Goal: Use online tool/utility: Utilize a website feature to perform a specific function

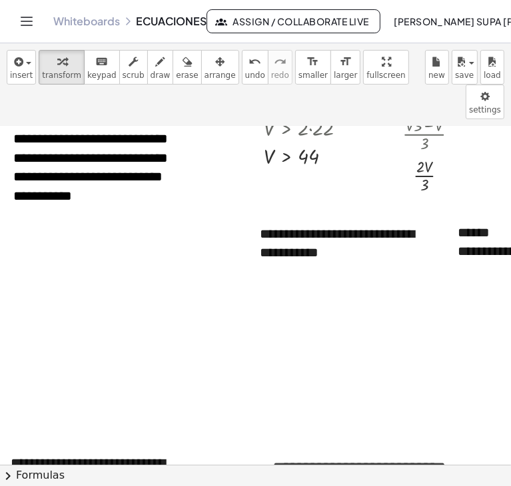
scroll to position [2166, 59]
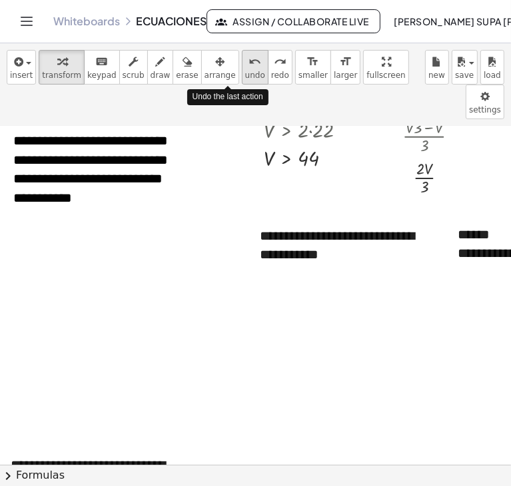
click at [248, 65] on icon "undo" at bounding box center [254, 62] width 13 height 16
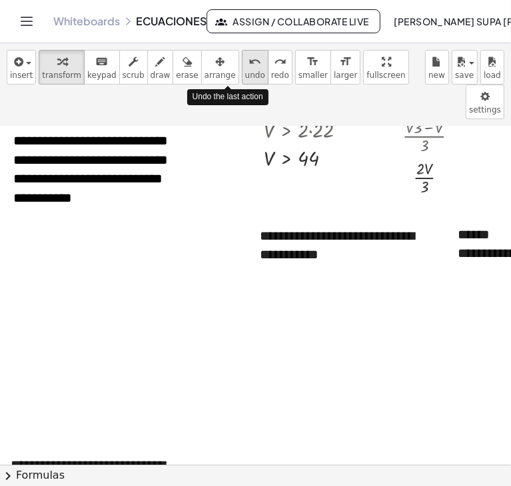
click at [248, 65] on icon "undo" at bounding box center [254, 62] width 13 height 16
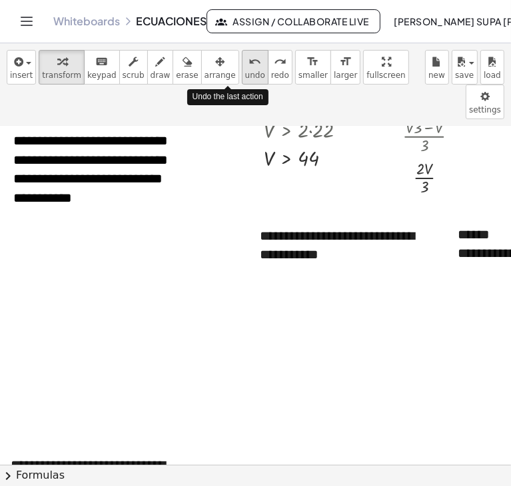
click at [248, 65] on icon "undo" at bounding box center [254, 62] width 13 height 16
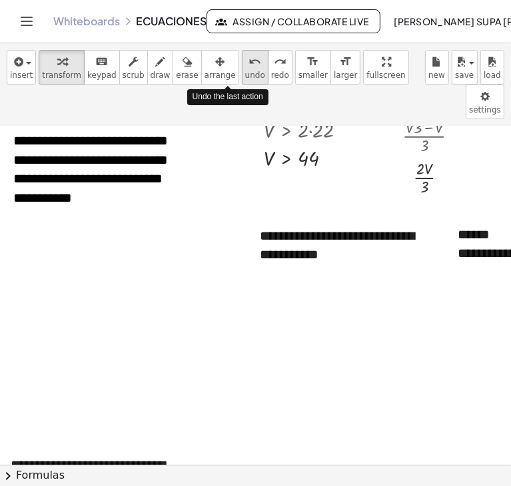
click at [248, 65] on icon "undo" at bounding box center [254, 62] width 13 height 16
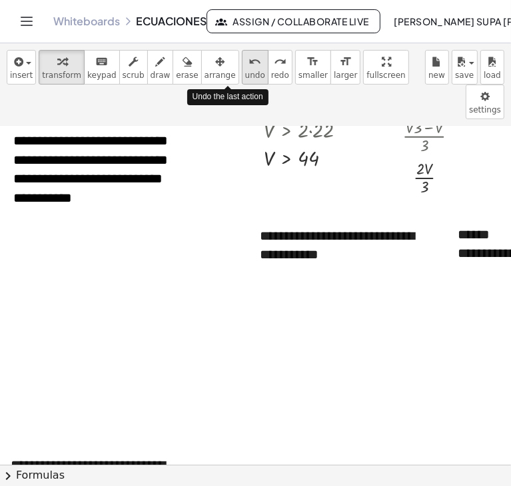
click at [248, 65] on icon "undo" at bounding box center [254, 62] width 13 height 16
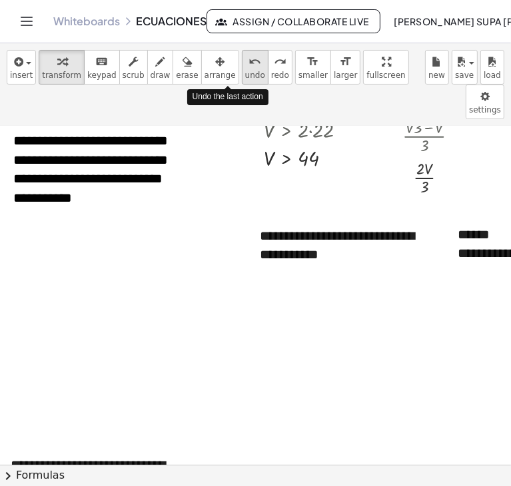
click at [248, 65] on icon "undo" at bounding box center [254, 62] width 13 height 16
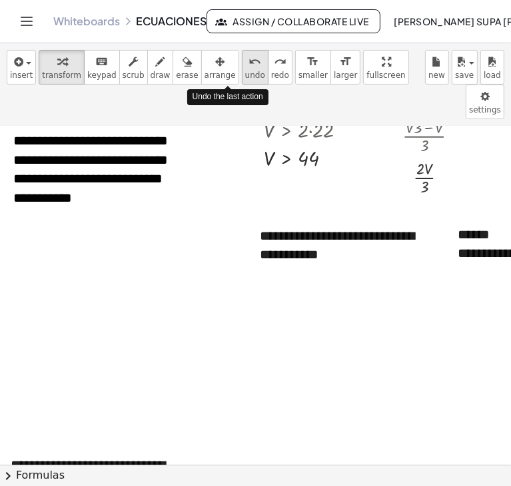
click at [248, 65] on icon "undo" at bounding box center [254, 62] width 13 height 16
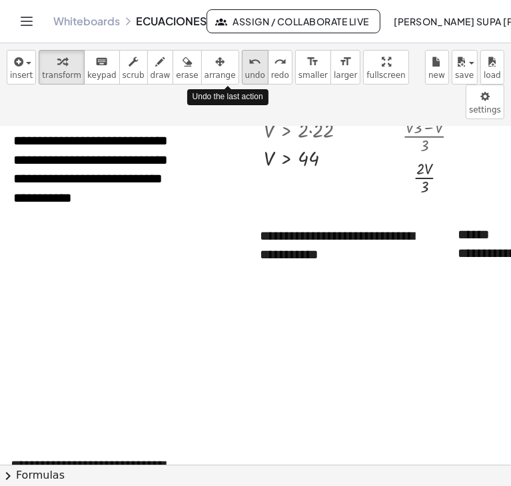
click at [248, 65] on icon "undo" at bounding box center [254, 62] width 13 height 16
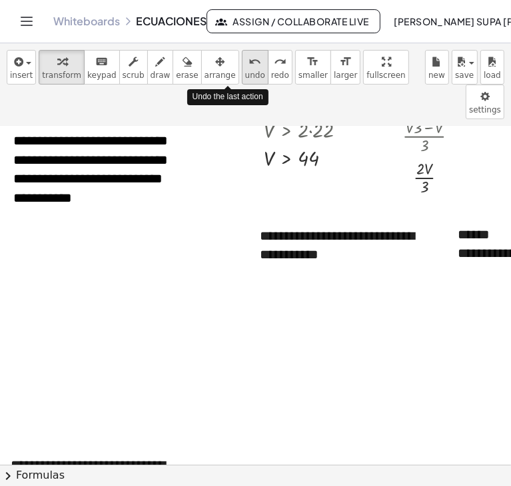
click at [248, 65] on icon "undo" at bounding box center [254, 62] width 13 height 16
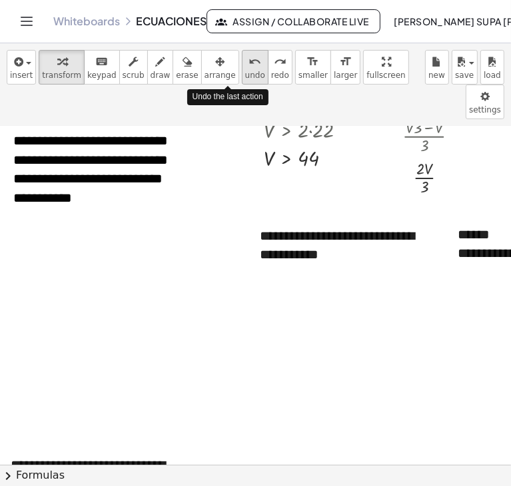
click at [248, 65] on icon "undo" at bounding box center [254, 62] width 13 height 16
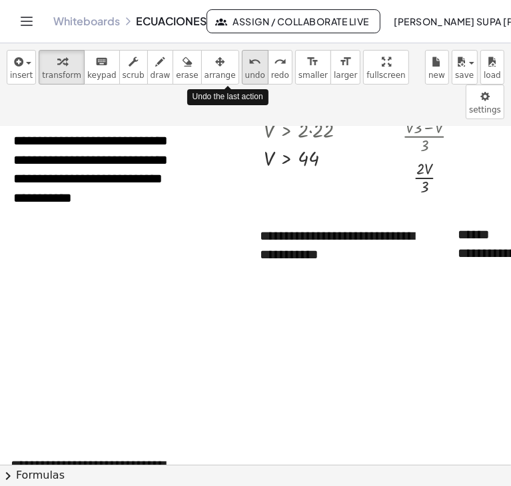
click at [248, 65] on icon "undo" at bounding box center [254, 62] width 13 height 16
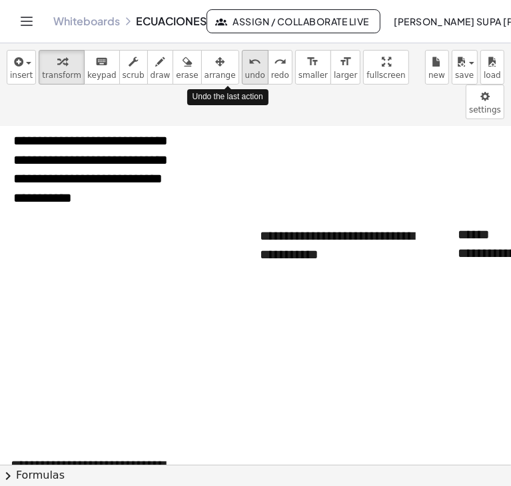
click at [248, 65] on icon "undo" at bounding box center [254, 62] width 13 height 16
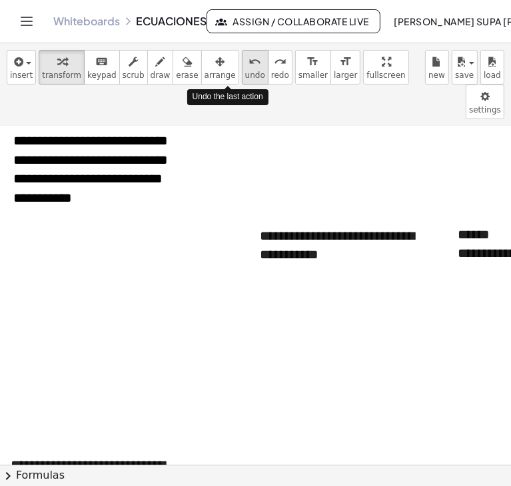
click at [248, 65] on icon "undo" at bounding box center [254, 62] width 13 height 16
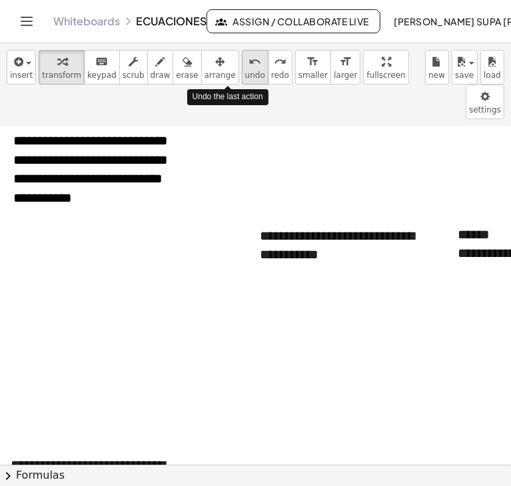
click at [248, 65] on icon "undo" at bounding box center [254, 62] width 13 height 16
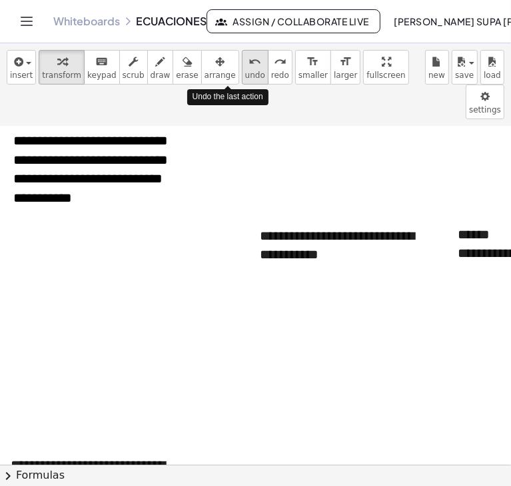
click at [248, 65] on icon "undo" at bounding box center [254, 62] width 13 height 16
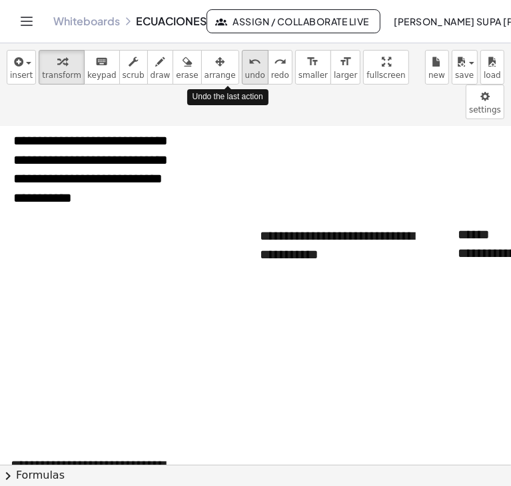
click at [248, 65] on icon "undo" at bounding box center [254, 62] width 13 height 16
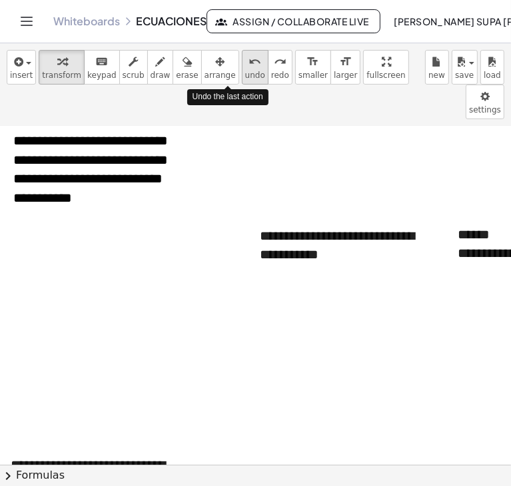
click at [248, 65] on icon "undo" at bounding box center [254, 62] width 13 height 16
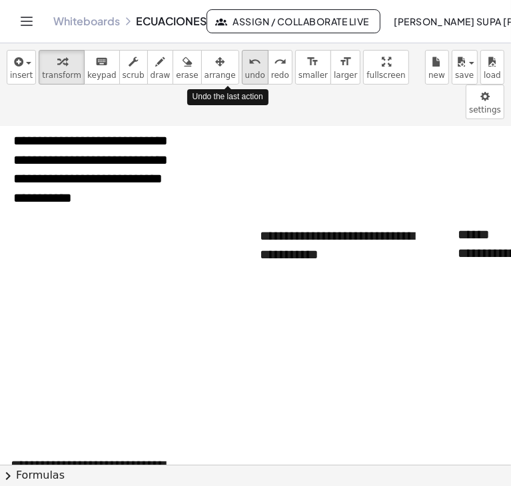
click at [248, 65] on icon "undo" at bounding box center [254, 62] width 13 height 16
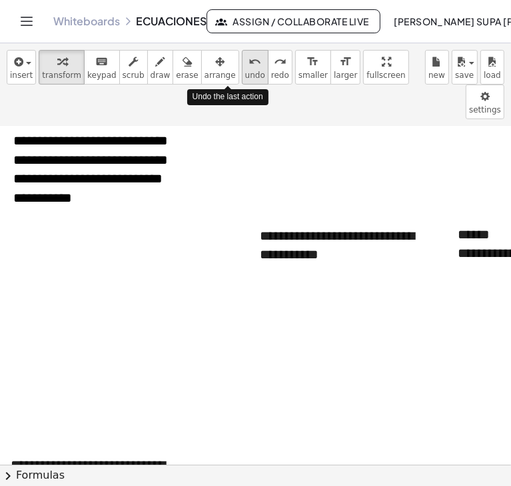
click at [248, 65] on icon "undo" at bounding box center [254, 62] width 13 height 16
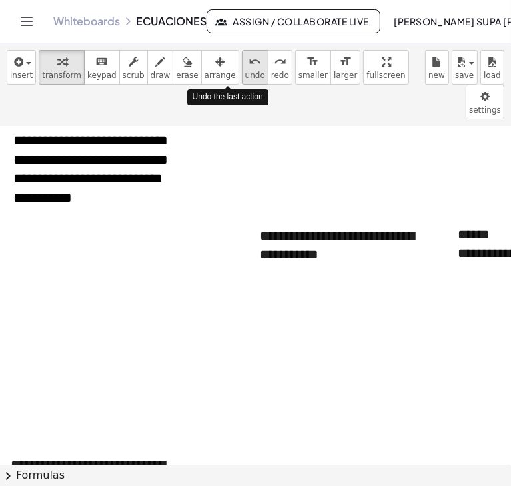
click at [248, 65] on icon "undo" at bounding box center [254, 62] width 13 height 16
drag, startPoint x: 230, startPoint y: 65, endPoint x: 229, endPoint y: 174, distance: 108.5
click at [229, 174] on div "**********" at bounding box center [255, 264] width 511 height 443
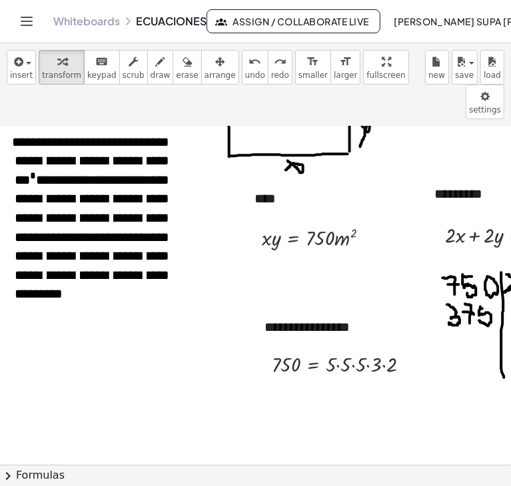
scroll to position [742, 59]
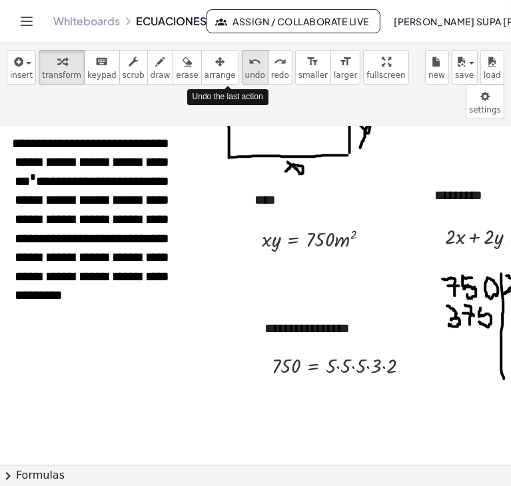
click at [248, 61] on icon "undo" at bounding box center [254, 62] width 13 height 16
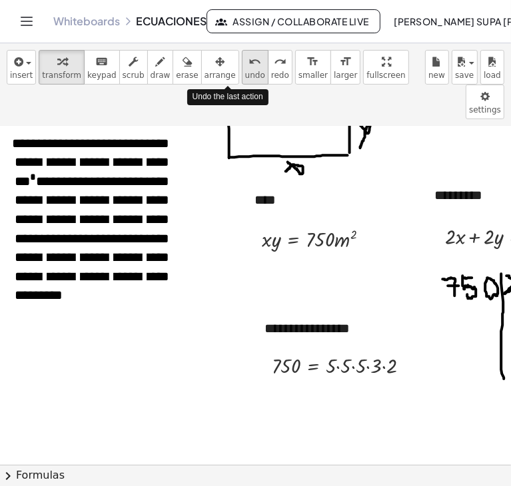
click at [248, 61] on icon "undo" at bounding box center [254, 62] width 13 height 16
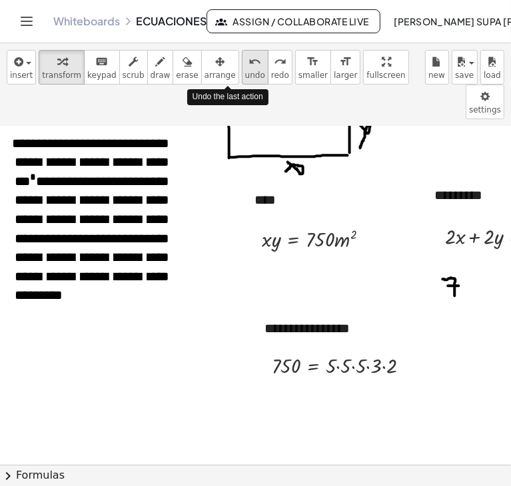
click at [248, 61] on icon "undo" at bounding box center [254, 62] width 13 height 16
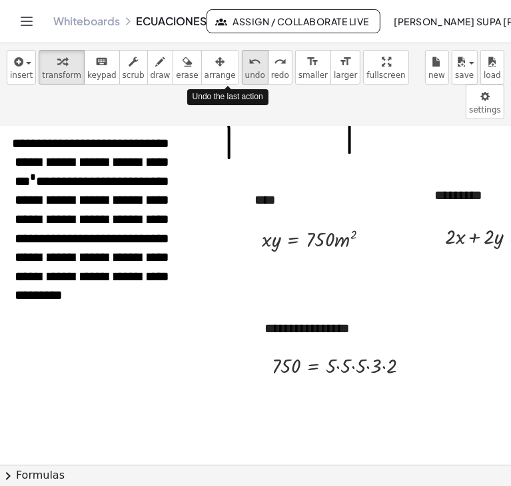
click at [248, 61] on icon "undo" at bounding box center [254, 62] width 13 height 16
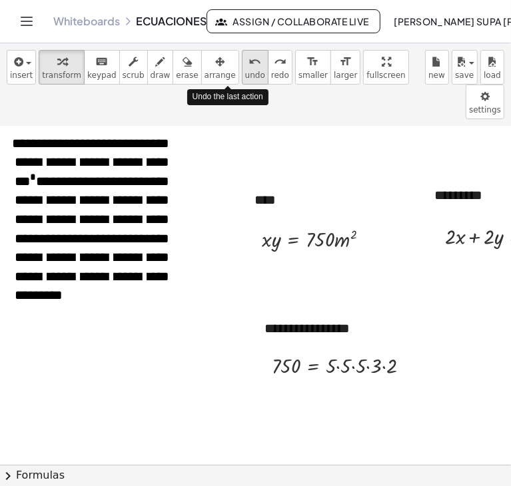
click at [248, 61] on icon "undo" at bounding box center [254, 62] width 13 height 16
drag, startPoint x: 225, startPoint y: 61, endPoint x: 228, endPoint y: 163, distance: 102.5
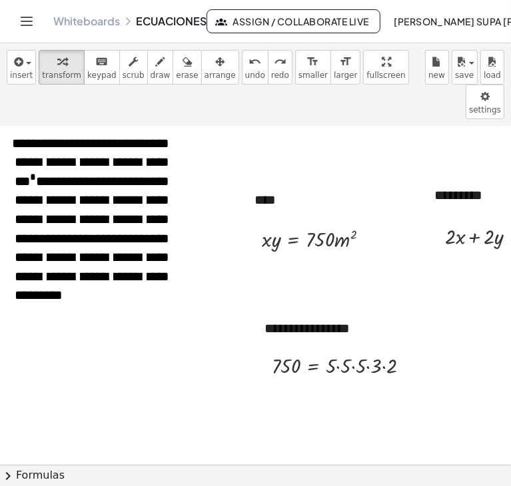
click at [228, 163] on div "**********" at bounding box center [255, 264] width 511 height 443
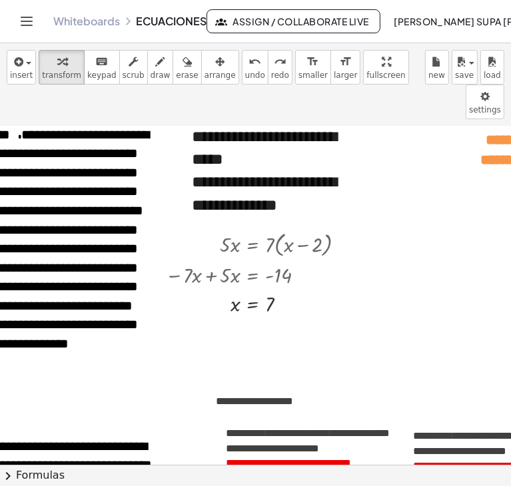
scroll to position [0, 59]
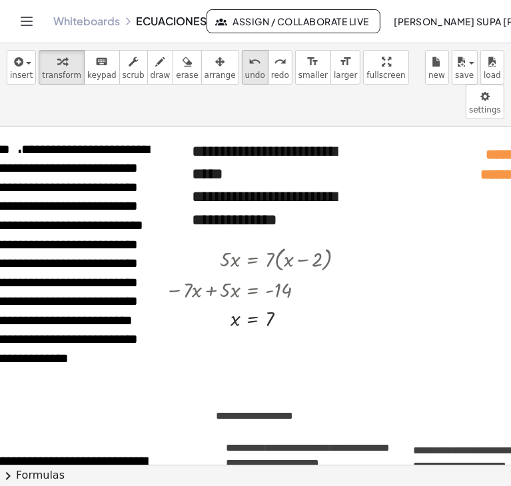
click at [248, 62] on icon "undo" at bounding box center [254, 62] width 13 height 16
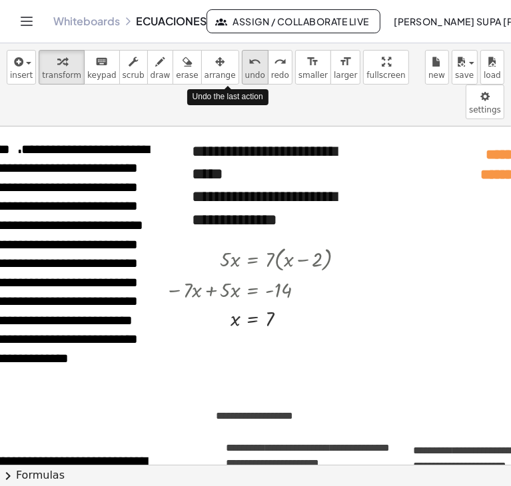
click at [248, 62] on icon "undo" at bounding box center [254, 62] width 13 height 16
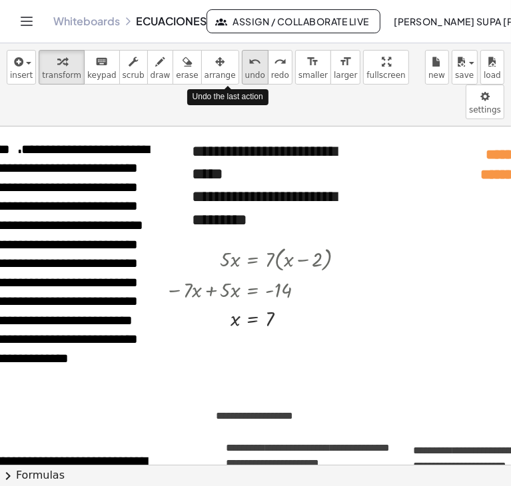
click at [248, 62] on icon "undo" at bounding box center [254, 62] width 13 height 16
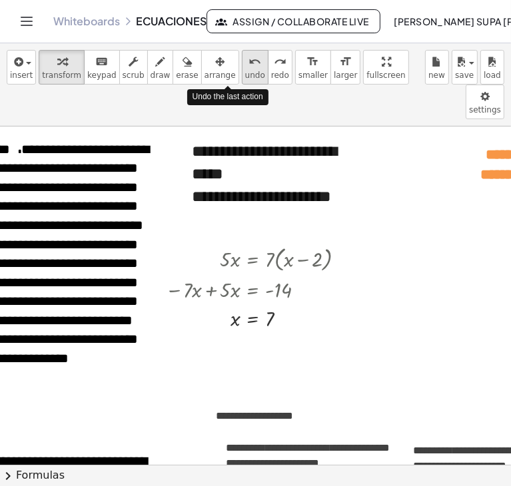
click at [248, 62] on icon "undo" at bounding box center [254, 62] width 13 height 16
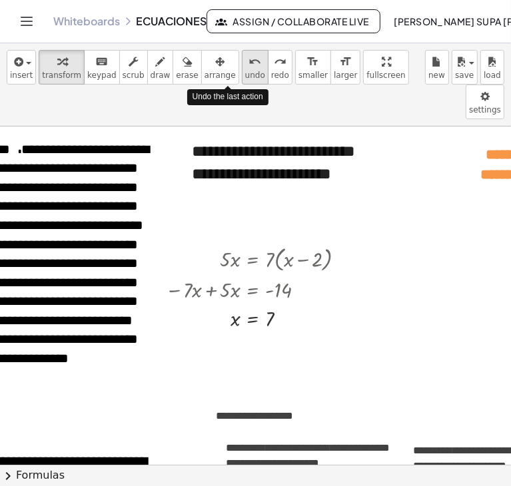
click at [248, 62] on icon "undo" at bounding box center [254, 62] width 13 height 16
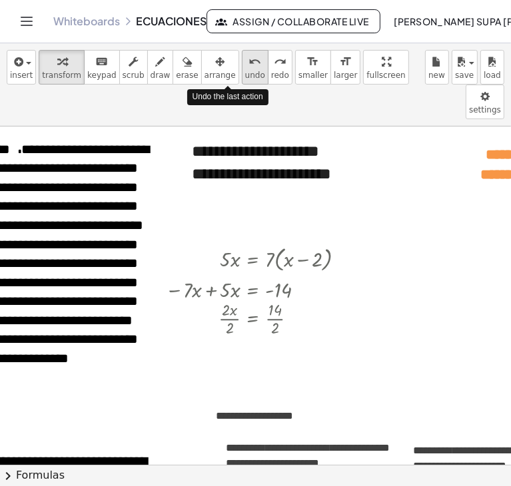
click at [248, 62] on icon "undo" at bounding box center [254, 62] width 13 height 16
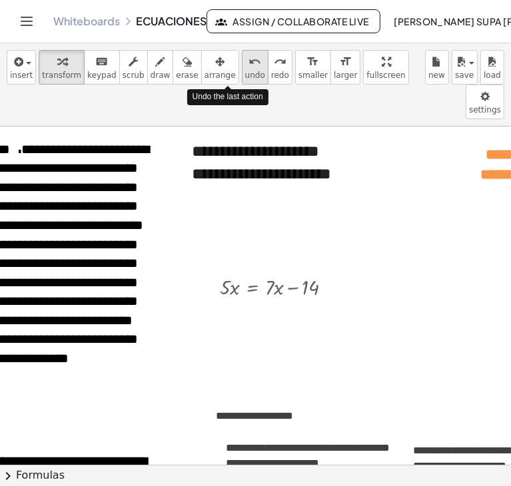
click at [248, 62] on icon "undo" at bounding box center [254, 62] width 13 height 16
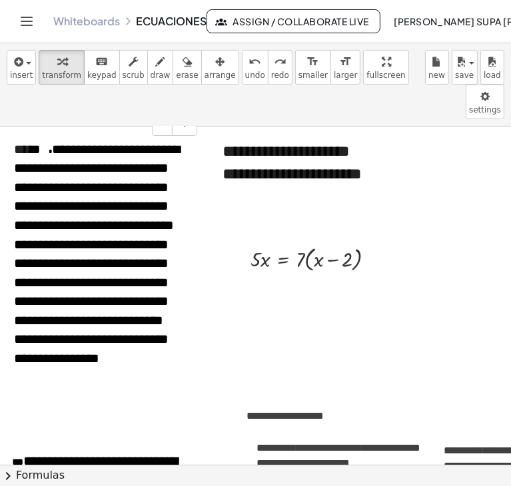
scroll to position [0, 27]
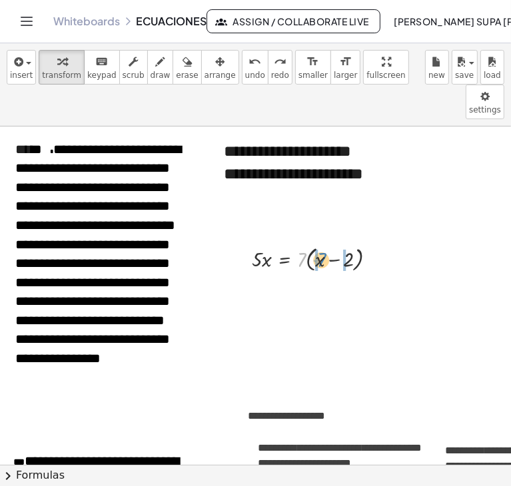
drag, startPoint x: 301, startPoint y: 228, endPoint x: 321, endPoint y: 229, distance: 20.0
click at [321, 242] on div at bounding box center [319, 258] width 148 height 32
drag, startPoint x: 366, startPoint y: 222, endPoint x: 367, endPoint y: 249, distance: 26.6
click at [284, 282] on div "· 5 · x = + x − 2 · 7 · · 7 ·" at bounding box center [284, 282] width 0 height 0
click at [346, 274] on div at bounding box center [319, 288] width 148 height 29
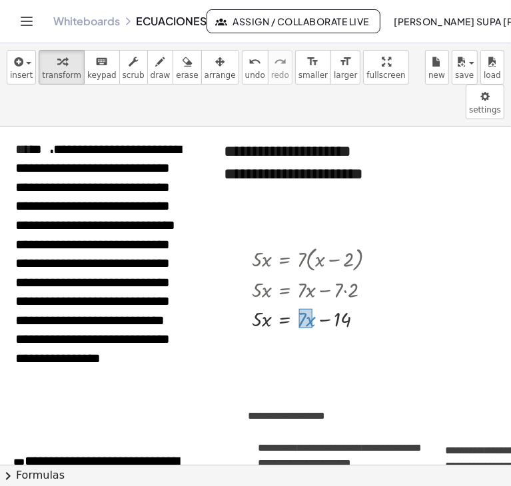
drag, startPoint x: 298, startPoint y: 274, endPoint x: 312, endPoint y: 293, distance: 23.4
click at [312, 303] on div at bounding box center [319, 317] width 148 height 29
drag, startPoint x: 310, startPoint y: 282, endPoint x: 221, endPoint y: 283, distance: 89.2
click at [325, 332] on div at bounding box center [319, 346] width 148 height 29
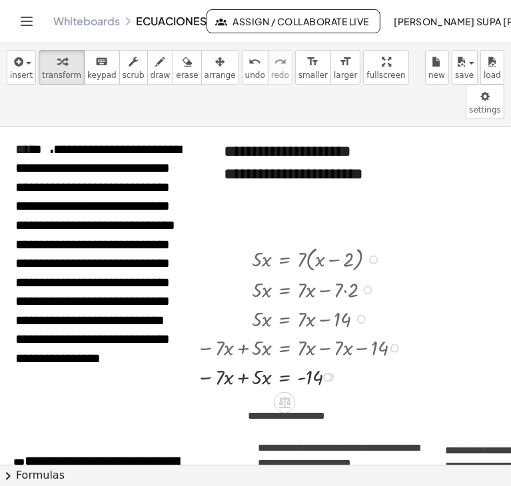
click at [245, 361] on div at bounding box center [319, 375] width 148 height 29
drag, startPoint x: 246, startPoint y: 344, endPoint x: 312, endPoint y: 344, distance: 65.9
click at [312, 361] on div at bounding box center [319, 375] width 148 height 29
click at [265, 361] on div at bounding box center [319, 375] width 148 height 29
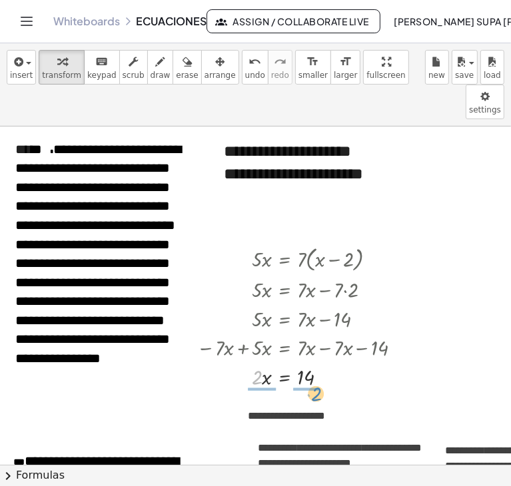
drag, startPoint x: 258, startPoint y: 339, endPoint x: 320, endPoint y: 355, distance: 64.7
click at [322, 373] on div at bounding box center [324, 377] width 9 height 9
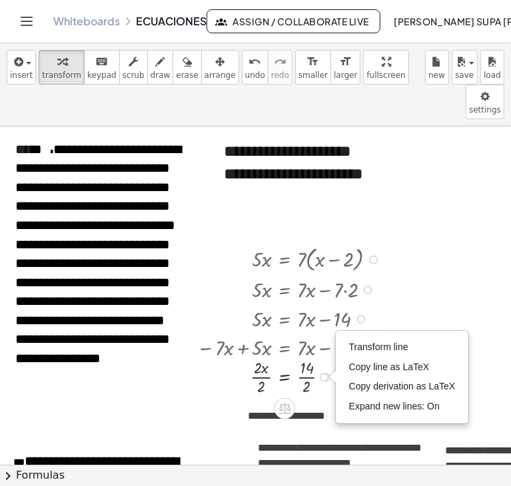
click at [304, 355] on div at bounding box center [319, 375] width 148 height 41
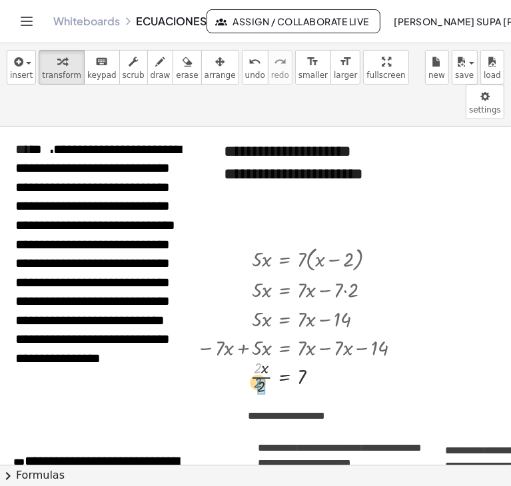
drag, startPoint x: 254, startPoint y: 333, endPoint x: 256, endPoint y: 349, distance: 16.0
click at [256, 355] on div at bounding box center [319, 375] width 148 height 41
click at [327, 136] on div "**********" at bounding box center [310, 185] width 200 height 118
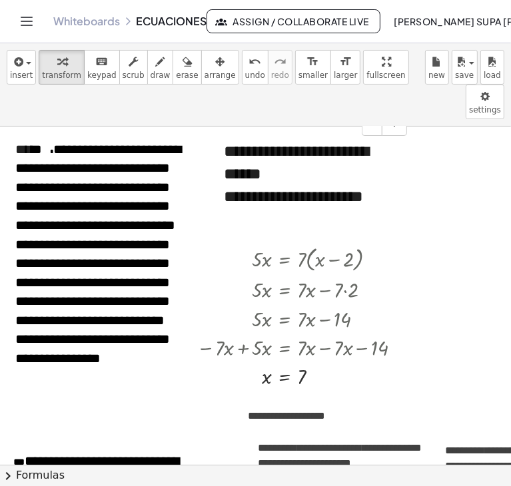
click at [293, 185] on div "**********" at bounding box center [310, 208] width 173 height 46
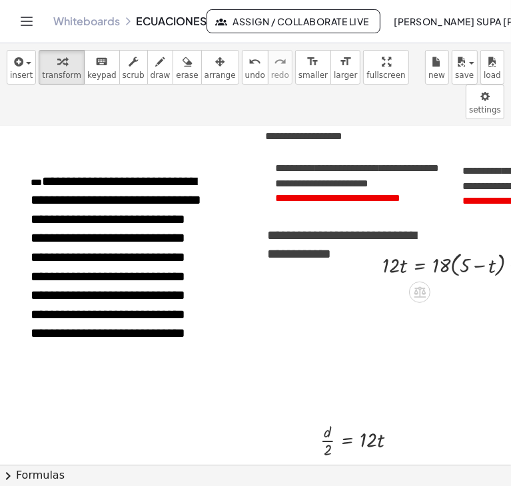
scroll to position [279, 10]
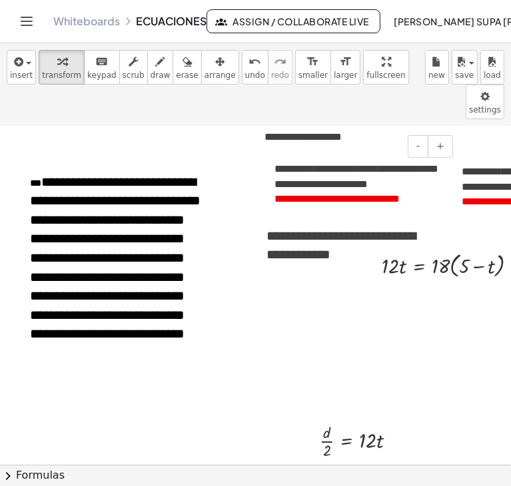
click at [360, 176] on div "**********" at bounding box center [356, 184] width 200 height 73
click at [331, 164] on span "**********" at bounding box center [356, 176] width 164 height 25
click at [391, 162] on p "**********" at bounding box center [356, 177] width 164 height 31
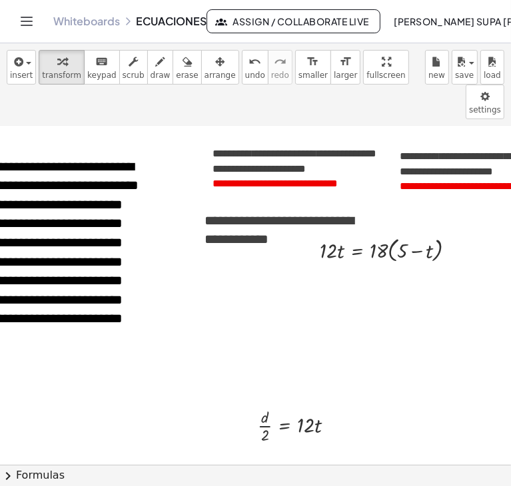
scroll to position [295, 72]
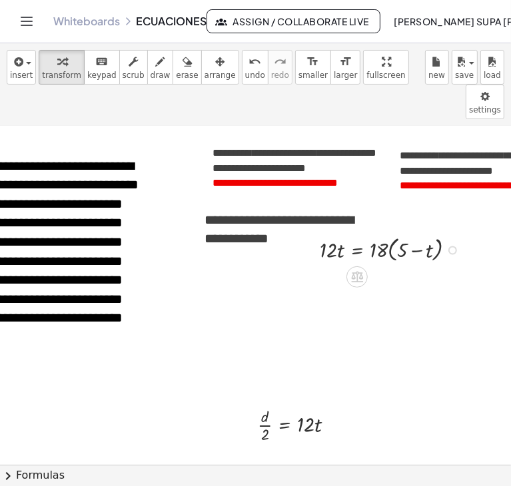
click at [377, 230] on div "· 12 · t = · 18 · ( + 5 − t )" at bounding box center [381, 249] width 163 height 39
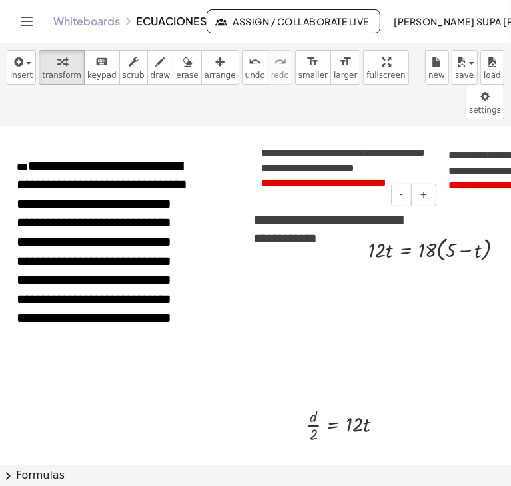
scroll to position [295, 19]
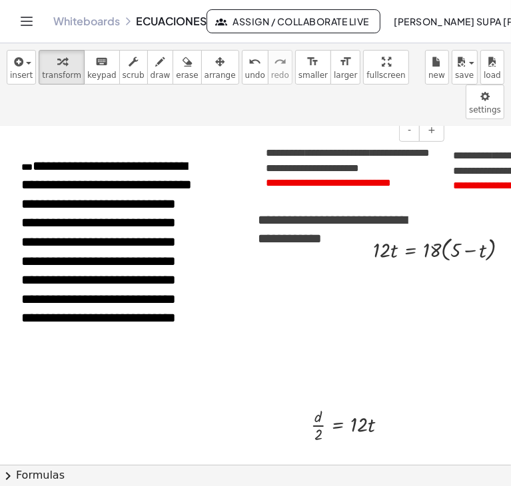
click at [323, 148] on span "**********" at bounding box center [348, 160] width 164 height 25
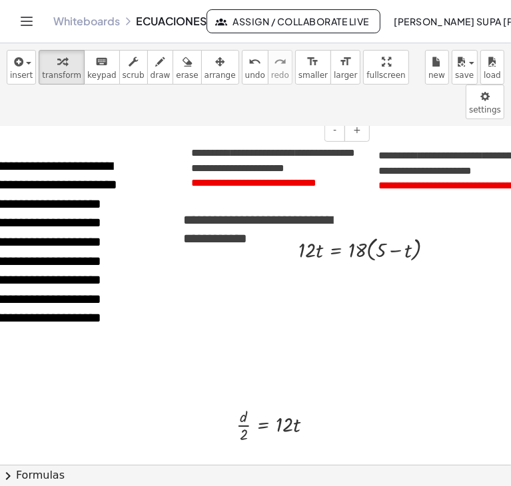
scroll to position [295, 109]
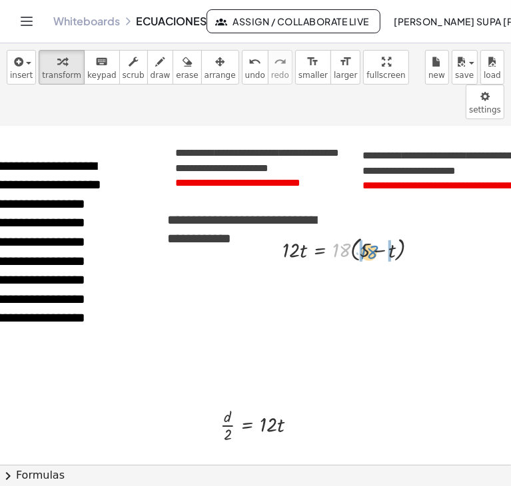
drag, startPoint x: 345, startPoint y: 211, endPoint x: 374, endPoint y: 213, distance: 29.4
click at [374, 233] on div at bounding box center [356, 249] width 160 height 32
click at [352, 234] on div at bounding box center [358, 248] width 164 height 29
drag, startPoint x: 405, startPoint y: 216, endPoint x: 405, endPoint y: 252, distance: 35.3
click at [320, 280] on div "· 12 · t = + − t · 18 · 90" at bounding box center [320, 280] width 0 height 0
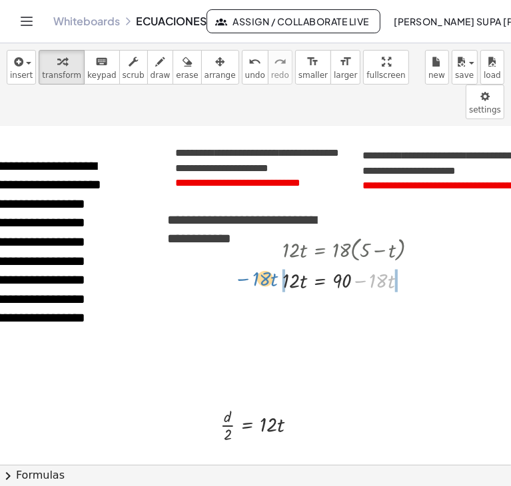
drag, startPoint x: 360, startPoint y: 245, endPoint x: 243, endPoint y: 243, distance: 117.2
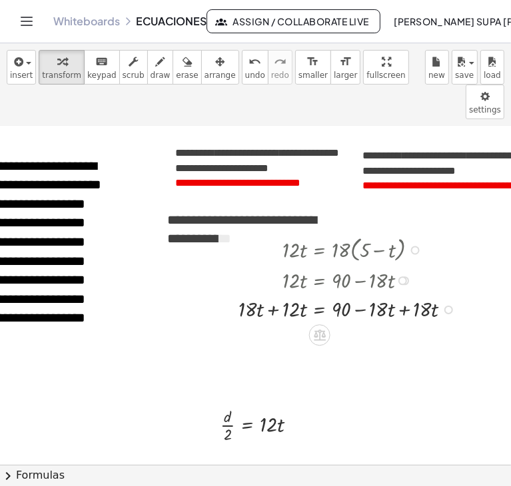
click at [405, 294] on div at bounding box center [350, 308] width 237 height 29
click at [274, 323] on div at bounding box center [350, 337] width 237 height 29
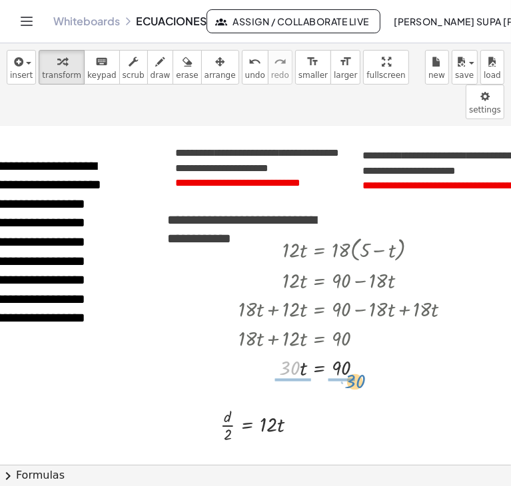
drag, startPoint x: 296, startPoint y: 336, endPoint x: 362, endPoint y: 349, distance: 67.9
drag, startPoint x: 292, startPoint y: 321, endPoint x: 292, endPoint y: 343, distance: 22.6
drag, startPoint x: 341, startPoint y: 322, endPoint x: 339, endPoint y: 341, distance: 20.1
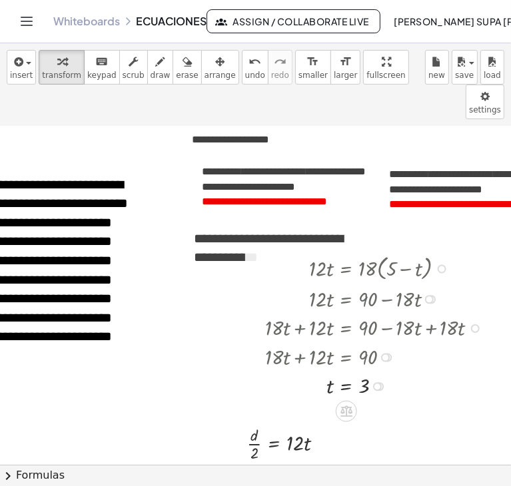
scroll to position [276, 0]
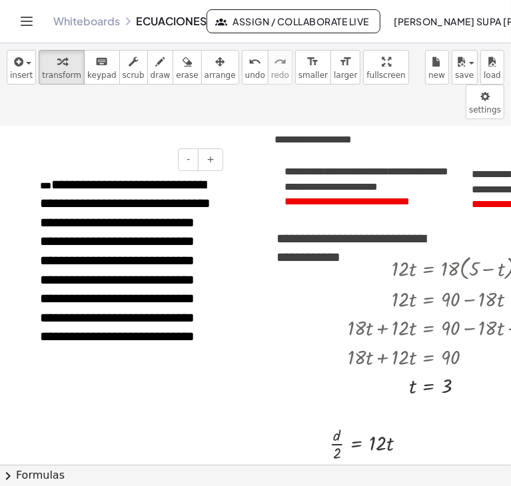
drag, startPoint x: 339, startPoint y: 341, endPoint x: 146, endPoint y: 339, distance: 193.0
click at [146, 339] on div "**********" at bounding box center [127, 266] width 200 height 208
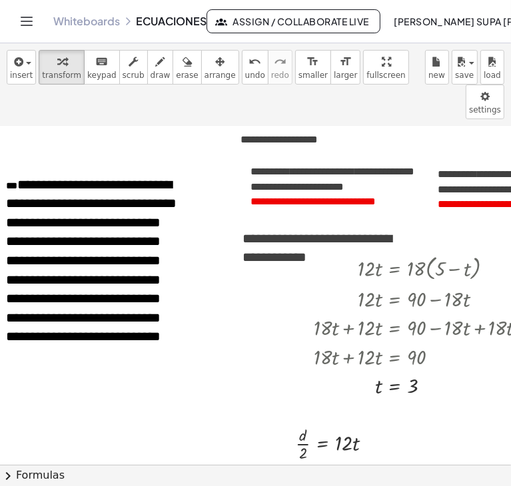
scroll to position [276, 35]
click at [331, 166] on span "**********" at bounding box center [332, 178] width 164 height 25
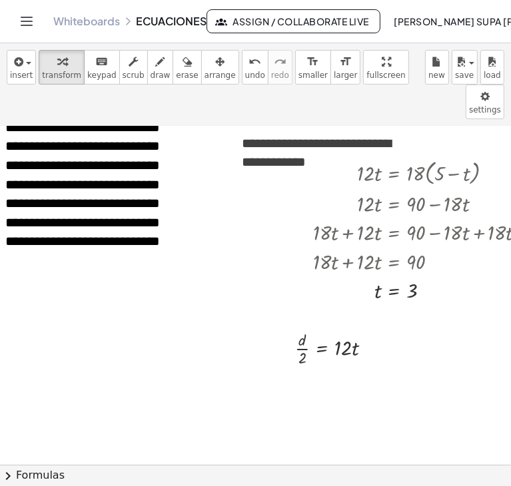
scroll to position [372, 35]
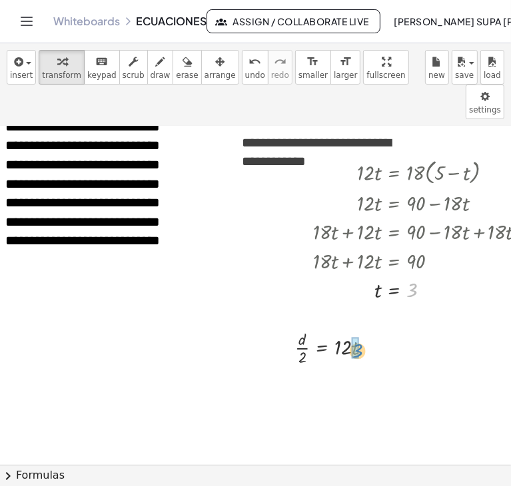
drag, startPoint x: 413, startPoint y: 258, endPoint x: 359, endPoint y: 318, distance: 81.5
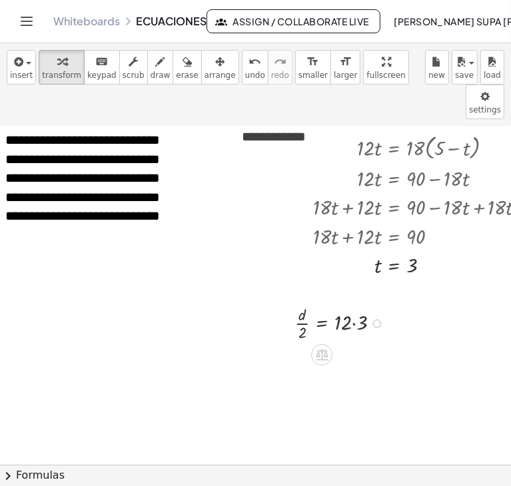
scroll to position [399, 35]
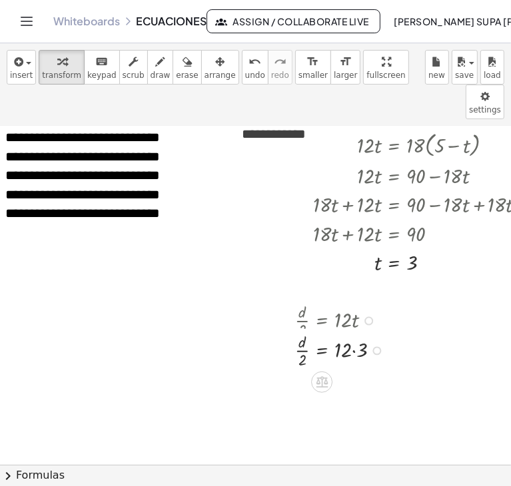
drag, startPoint x: 373, startPoint y: 284, endPoint x: 375, endPoint y: 314, distance: 29.4
click at [322, 351] on div "· d · 2 = · 12 · 3" at bounding box center [322, 351] width 0 height 0
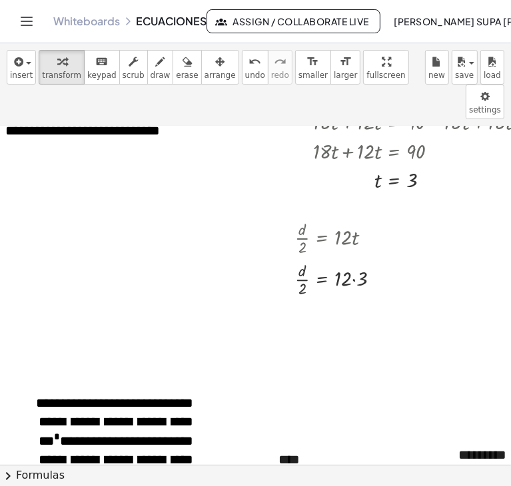
scroll to position [506, 35]
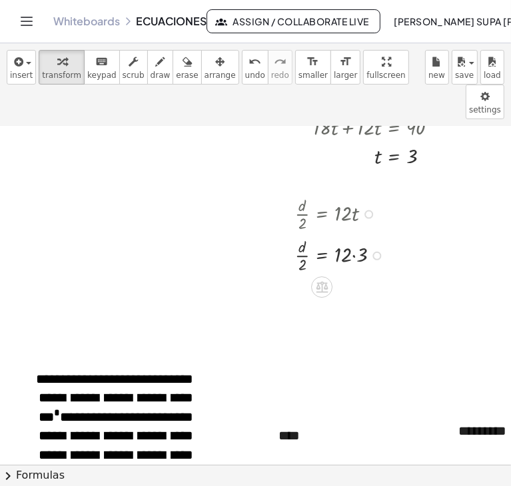
click at [354, 234] on div at bounding box center [342, 254] width 108 height 41
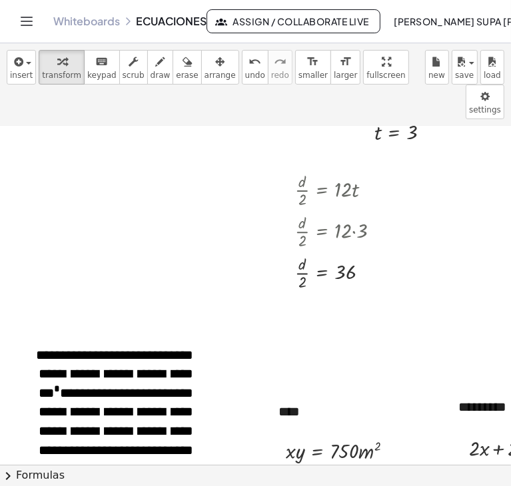
scroll to position [555, 27]
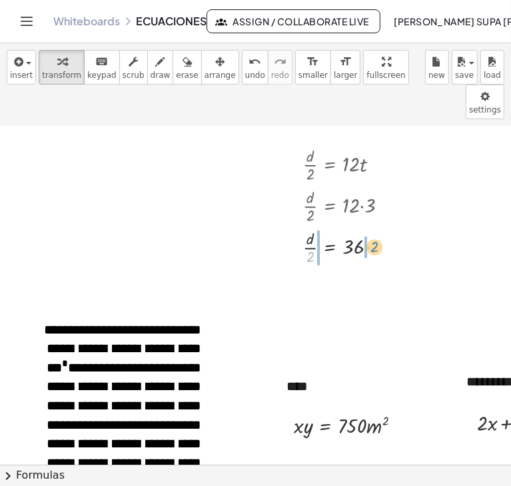
drag, startPoint x: 306, startPoint y: 224, endPoint x: 370, endPoint y: 214, distance: 64.7
click at [370, 226] on div at bounding box center [350, 246] width 108 height 41
click at [304, 268] on div at bounding box center [345, 288] width 128 height 41
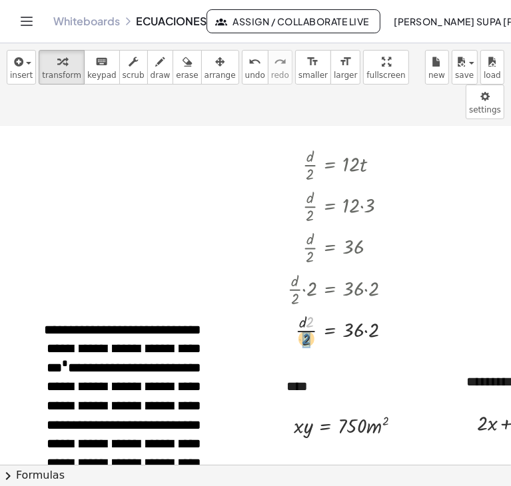
drag, startPoint x: 309, startPoint y: 286, endPoint x: 305, endPoint y: 303, distance: 17.8
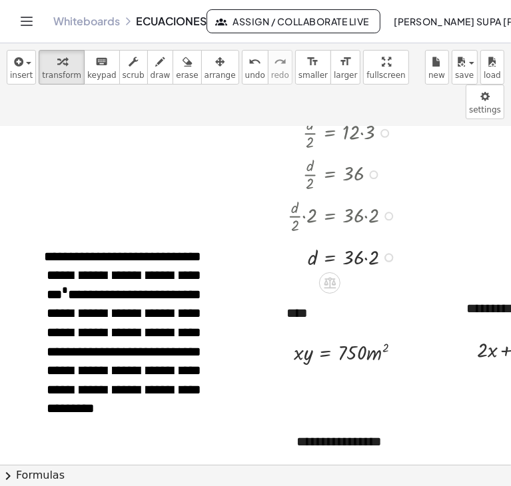
scroll to position [628, 27]
click at [364, 242] on div at bounding box center [345, 256] width 128 height 29
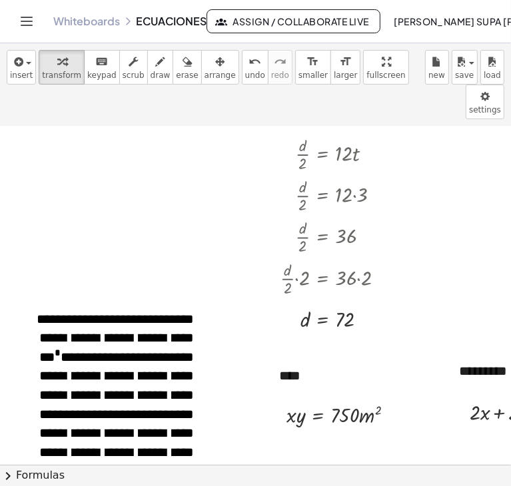
scroll to position [550, 34]
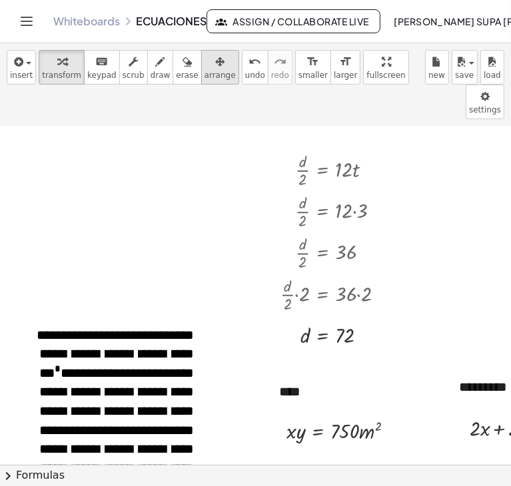
click at [204, 71] on span "arrange" at bounding box center [219, 75] width 31 height 9
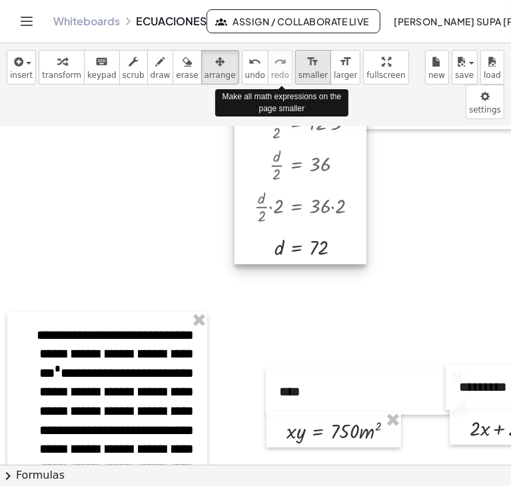
drag, startPoint x: 297, startPoint y: 137, endPoint x: 271, endPoint y: 49, distance: 91.6
click at [271, 49] on div "**********" at bounding box center [255, 264] width 511 height 443
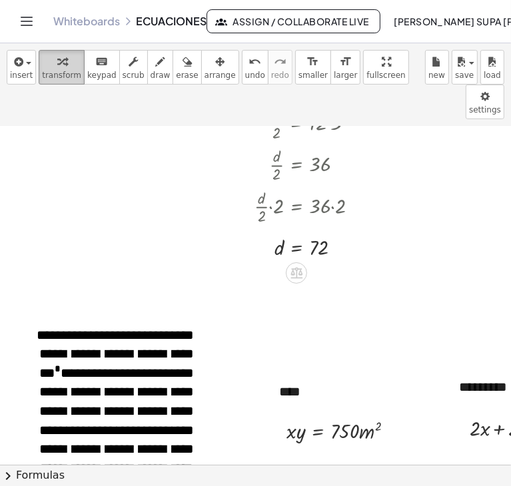
click at [71, 62] on div "button" at bounding box center [61, 61] width 39 height 16
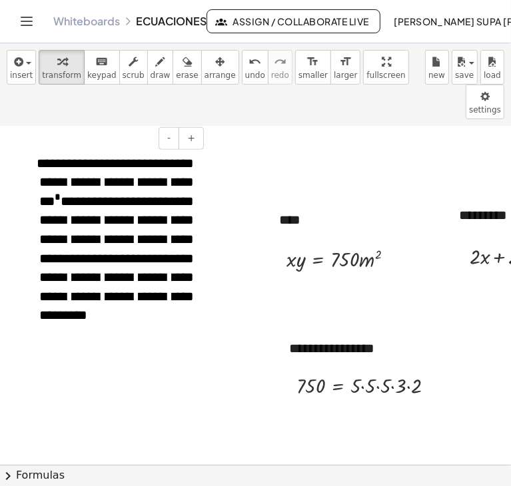
scroll to position [724, 34]
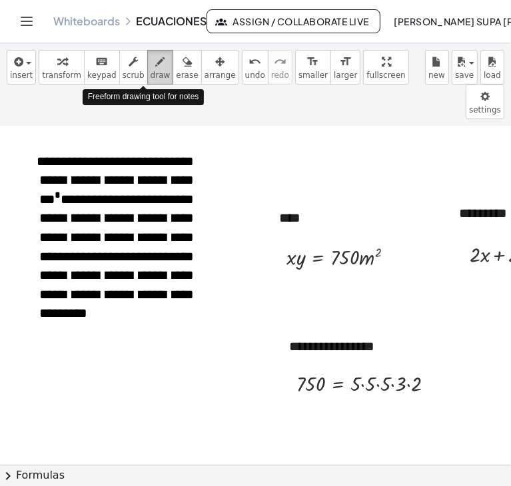
click at [156, 63] on icon "button" at bounding box center [160, 62] width 9 height 16
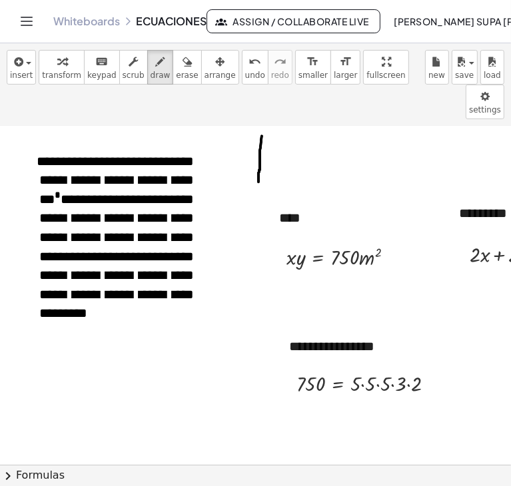
drag, startPoint x: 262, startPoint y: 101, endPoint x: 258, endPoint y: 148, distance: 47.4
drag, startPoint x: 262, startPoint y: 97, endPoint x: 395, endPoint y: 96, distance: 133.1
drag, startPoint x: 395, startPoint y: 96, endPoint x: 400, endPoint y: 141, distance: 45.6
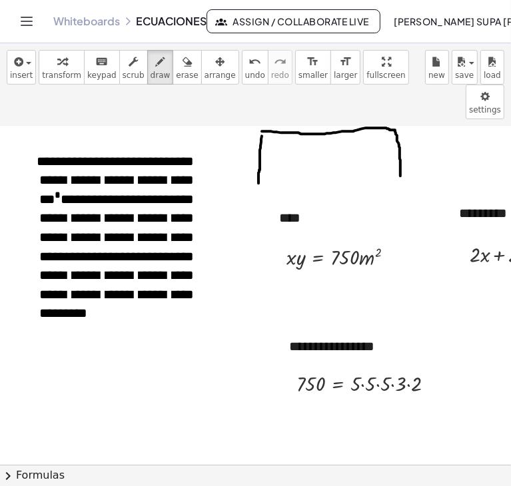
drag, startPoint x: 262, startPoint y: 144, endPoint x: 404, endPoint y: 141, distance: 142.5
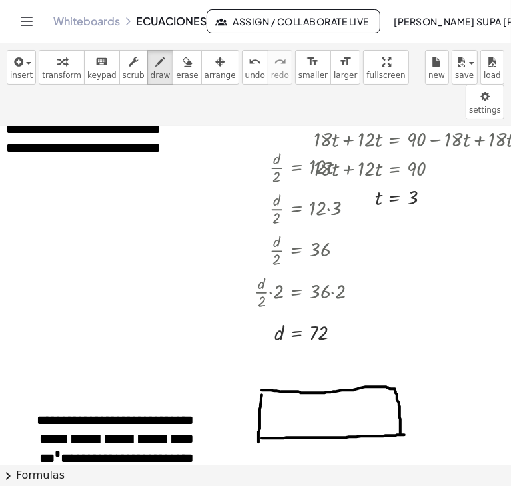
scroll to position [423, 34]
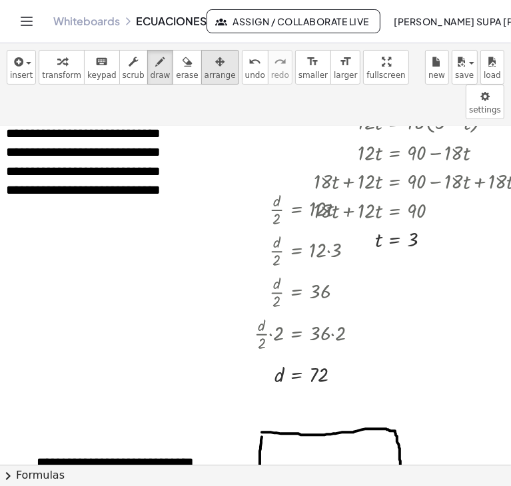
click at [215, 59] on icon "button" at bounding box center [219, 62] width 9 height 16
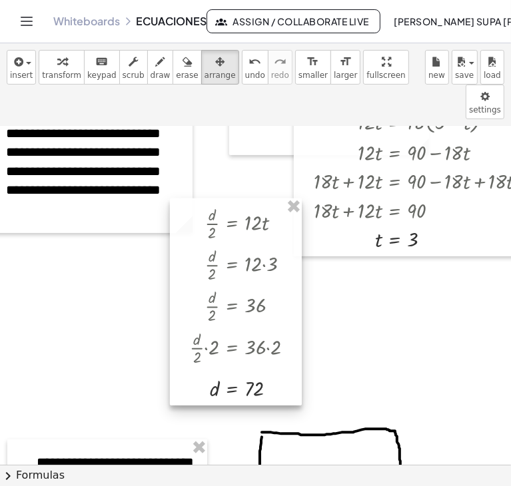
drag, startPoint x: 294, startPoint y: 244, endPoint x: 229, endPoint y: 258, distance: 66.1
click at [229, 258] on div at bounding box center [236, 301] width 132 height 207
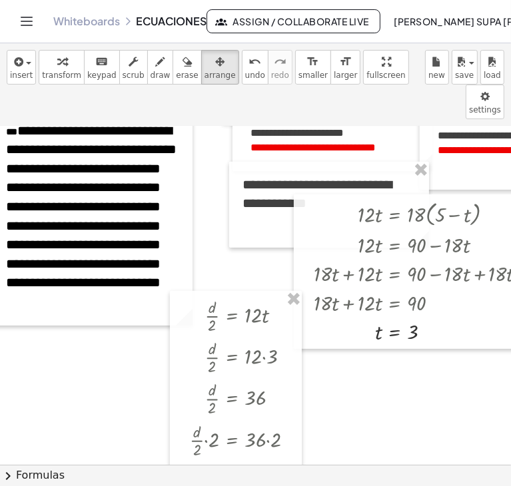
scroll to position [327, 34]
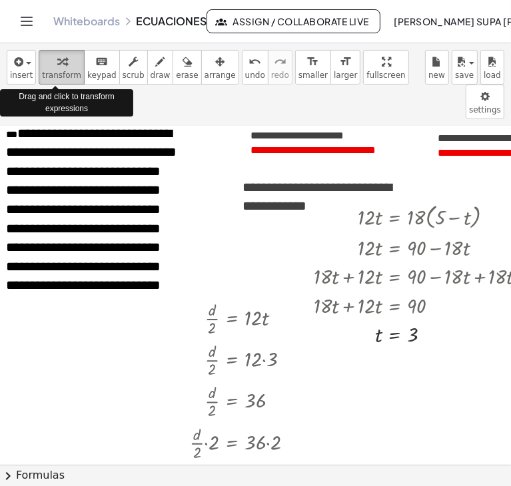
click at [69, 71] on span "transform" at bounding box center [61, 75] width 39 height 9
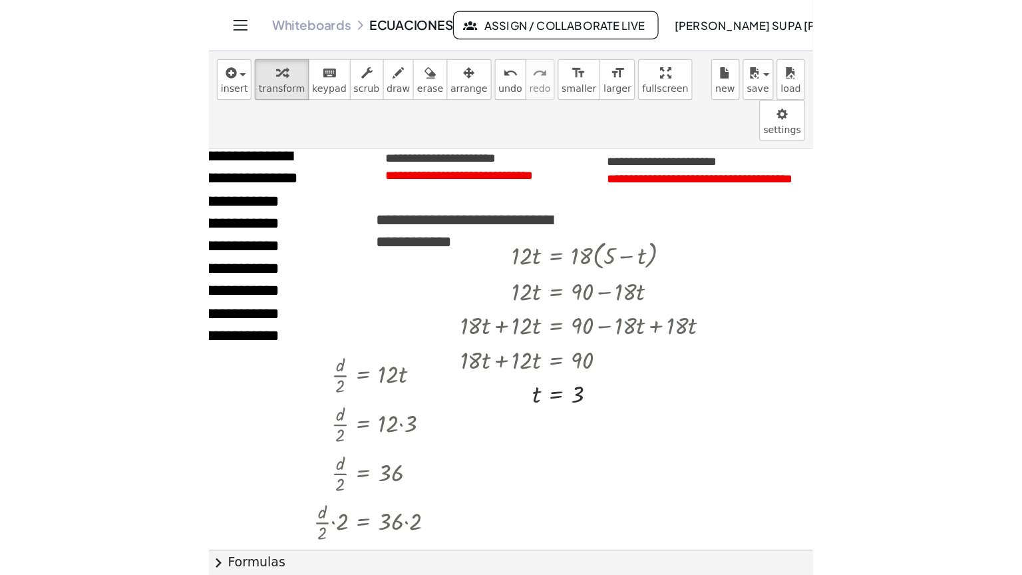
scroll to position [327, 135]
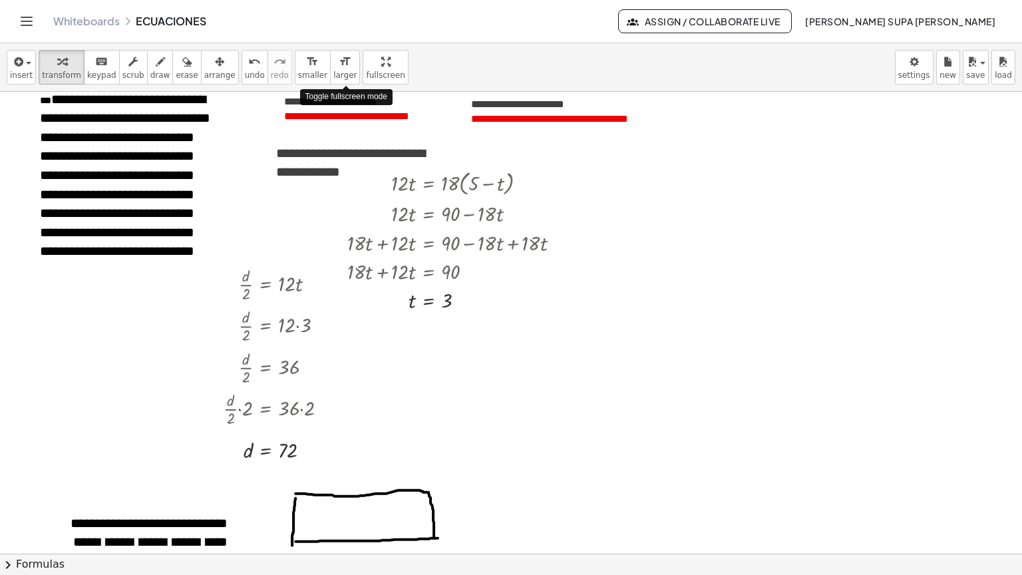
drag, startPoint x: 343, startPoint y: 61, endPoint x: 344, endPoint y: 119, distance: 57.9
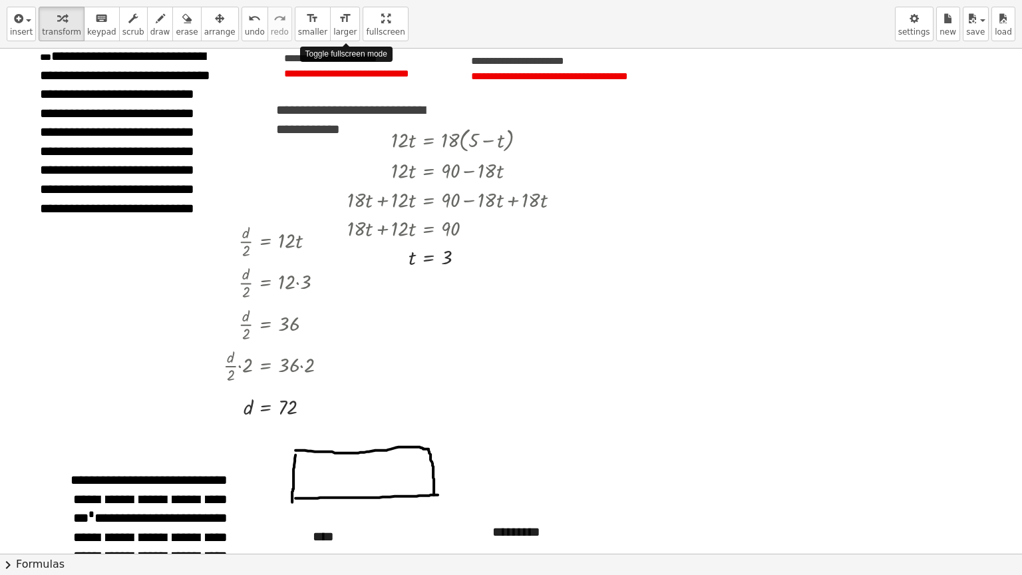
click at [344, 119] on div "**********" at bounding box center [511, 287] width 1022 height 575
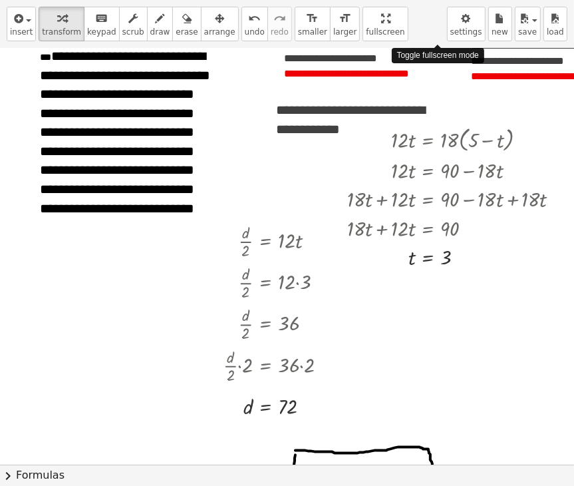
drag, startPoint x: 429, startPoint y: 27, endPoint x: 429, endPoint y: -31, distance: 57.9
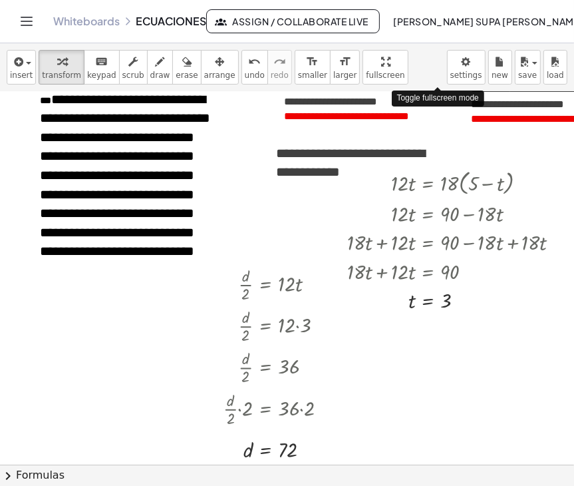
click at [429, 0] on html "**********" at bounding box center [287, 243] width 574 height 486
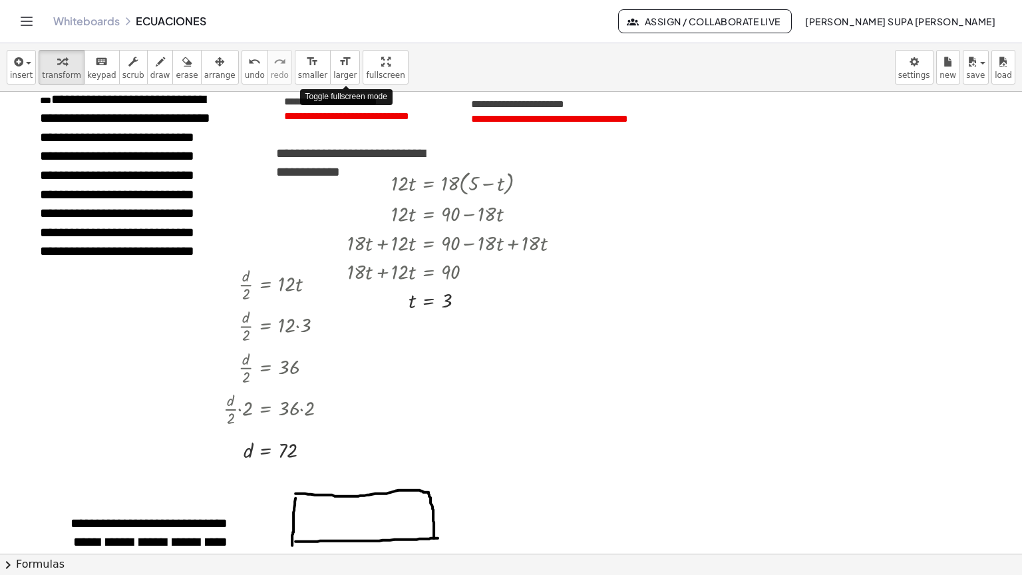
drag, startPoint x: 348, startPoint y: 66, endPoint x: 349, endPoint y: 124, distance: 57.9
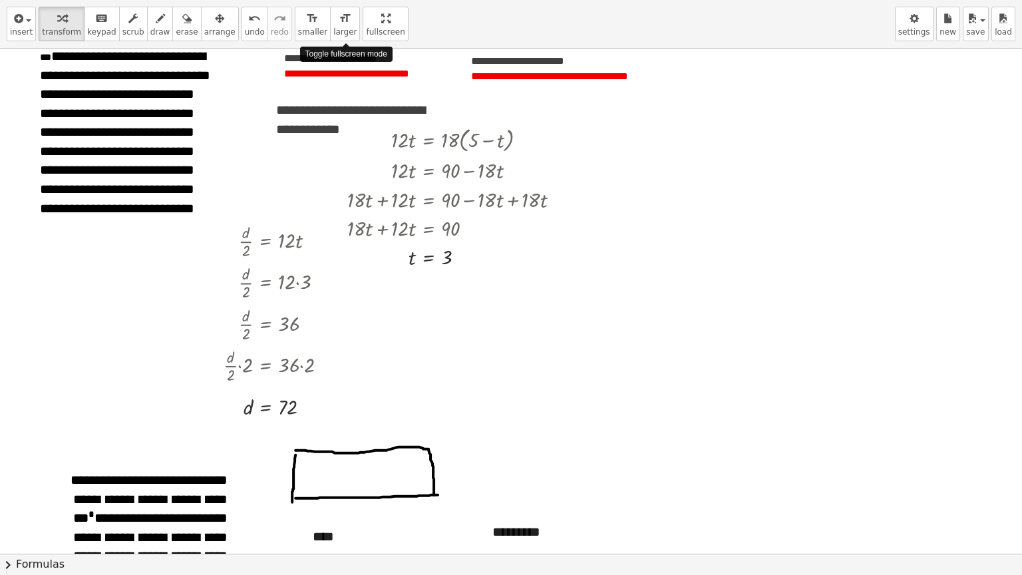
click at [349, 124] on div "**********" at bounding box center [511, 287] width 1022 height 575
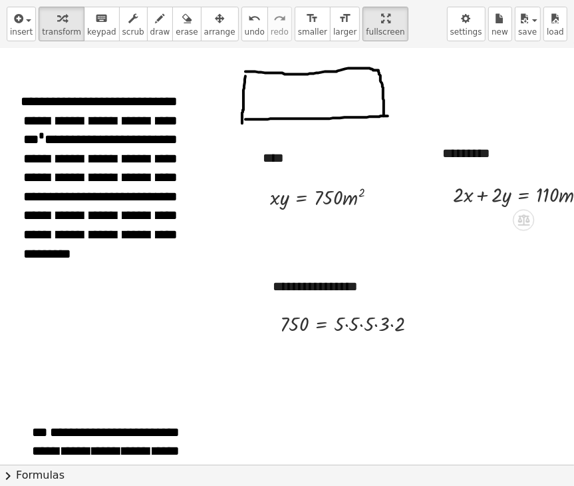
scroll to position [706, 67]
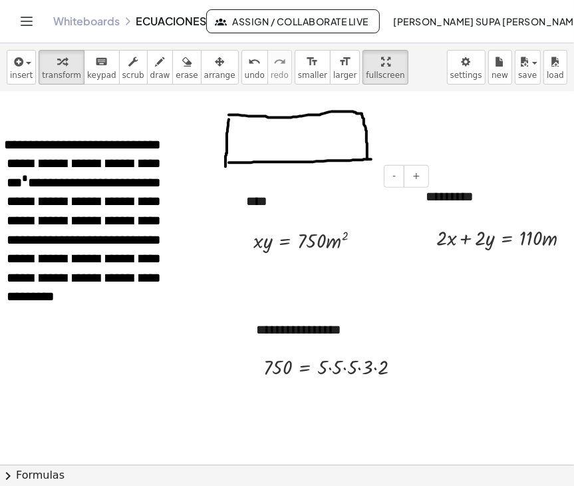
drag, startPoint x: 282, startPoint y: 167, endPoint x: 291, endPoint y: 173, distance: 10.5
click at [291, 173] on div "- +" at bounding box center [330, 176] width 200 height 23
click at [150, 66] on div "button" at bounding box center [160, 61] width 20 height 16
drag, startPoint x: 284, startPoint y: 164, endPoint x: 295, endPoint y: 174, distance: 14.7
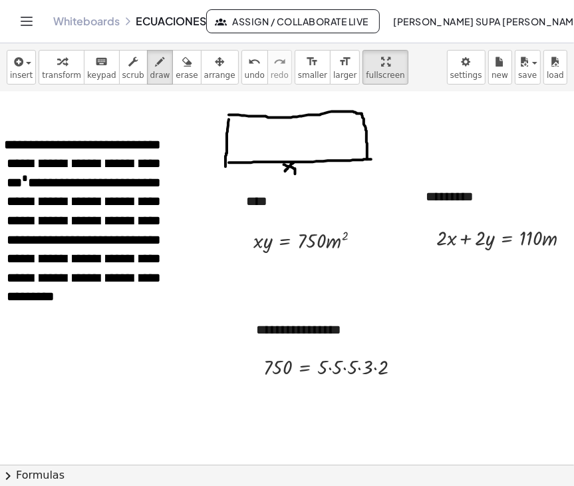
drag, startPoint x: 294, startPoint y: 162, endPoint x: 284, endPoint y: 172, distance: 13.7
drag, startPoint x: 374, startPoint y: 124, endPoint x: 381, endPoint y: 130, distance: 9.4
drag, startPoint x: 385, startPoint y: 123, endPoint x: 378, endPoint y: 137, distance: 15.5
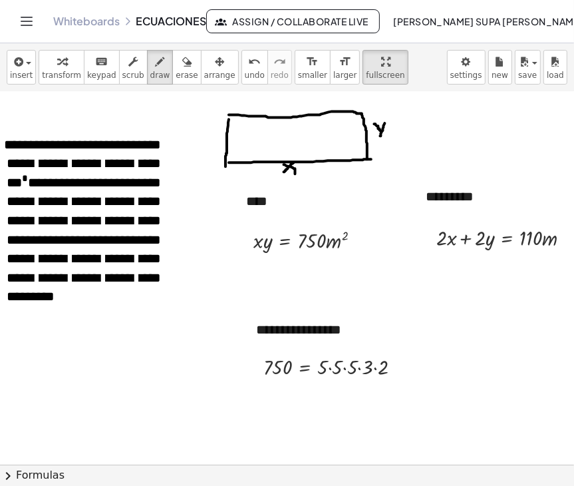
drag, startPoint x: 445, startPoint y: 280, endPoint x: 455, endPoint y: 290, distance: 14.6
drag, startPoint x: 449, startPoint y: 286, endPoint x: 458, endPoint y: 286, distance: 9.3
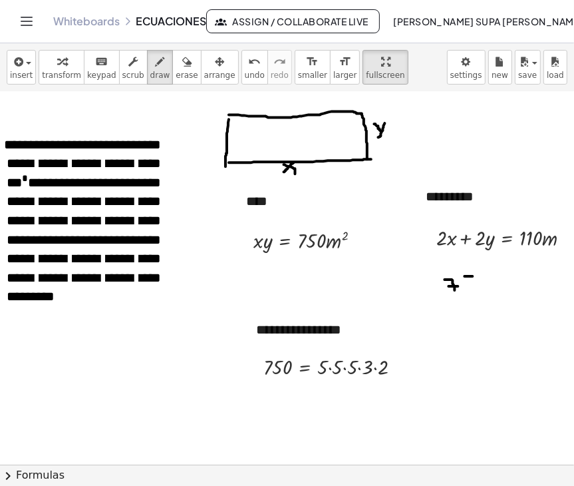
drag, startPoint x: 465, startPoint y: 276, endPoint x: 473, endPoint y: 276, distance: 8.0
drag, startPoint x: 462, startPoint y: 278, endPoint x: 466, endPoint y: 296, distance: 19.1
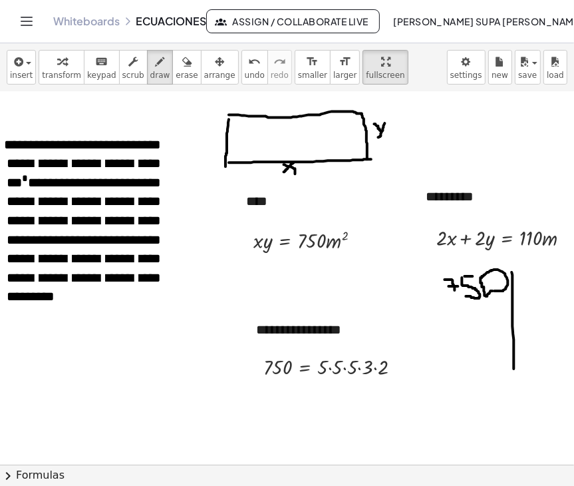
drag, startPoint x: 512, startPoint y: 272, endPoint x: 517, endPoint y: 394, distance: 121.9
drag, startPoint x: 453, startPoint y: 284, endPoint x: 453, endPoint y: 296, distance: 12.0
drag, startPoint x: 534, startPoint y: 284, endPoint x: 538, endPoint y: 347, distance: 62.7
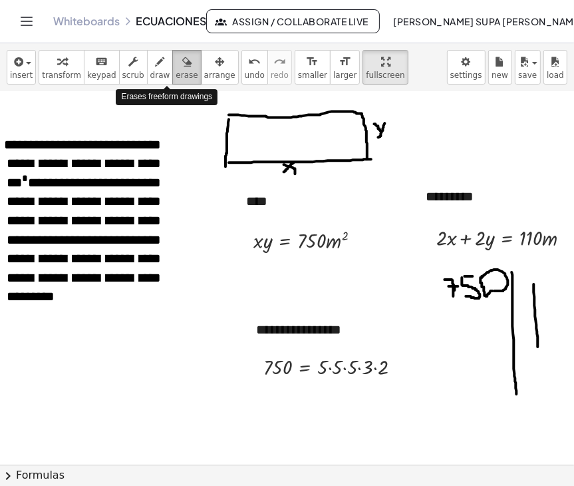
click at [182, 62] on icon "button" at bounding box center [186, 62] width 9 height 16
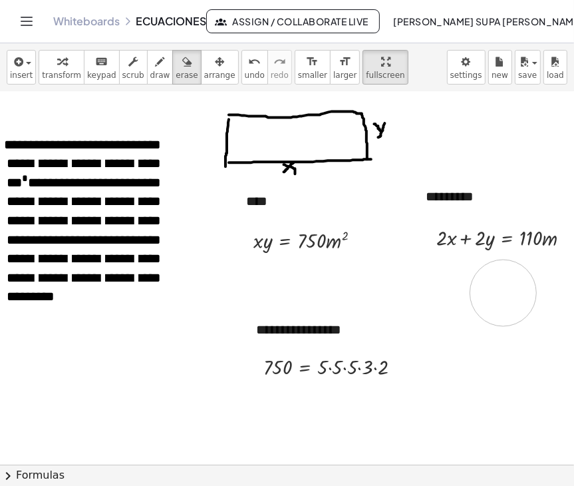
drag, startPoint x: 460, startPoint y: 278, endPoint x: 507, endPoint y: 323, distance: 65.4
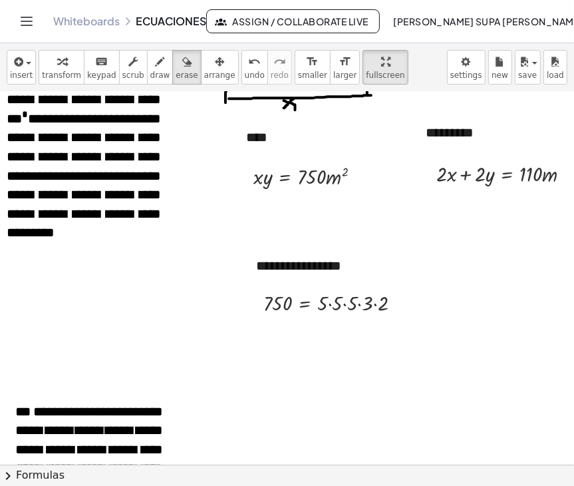
scroll to position [778, 67]
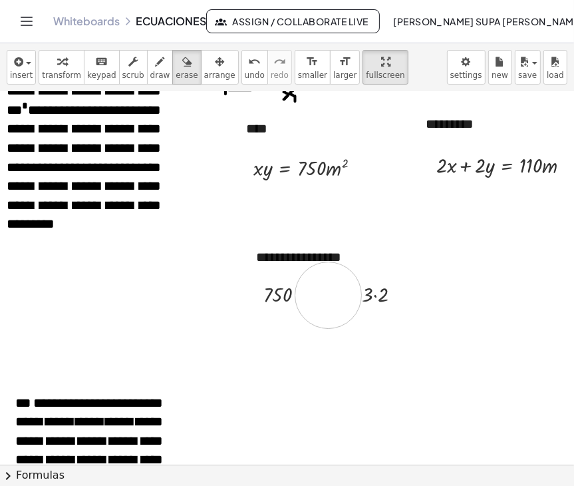
click at [57, 61] on icon "button" at bounding box center [61, 62] width 9 height 16
click at [329, 296] on div at bounding box center [338, 293] width 162 height 29
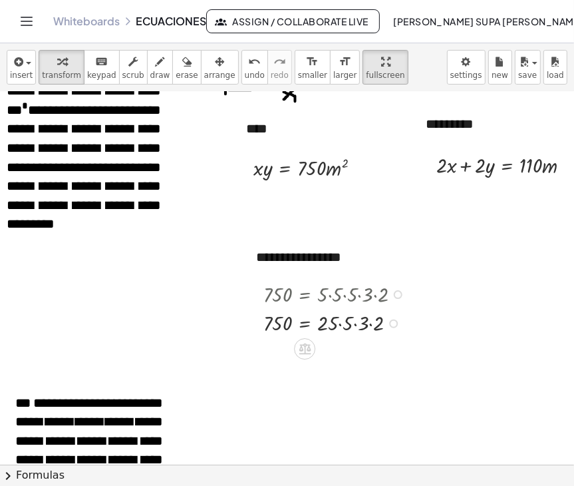
click at [341, 323] on div at bounding box center [338, 322] width 162 height 29
click at [362, 323] on div at bounding box center [338, 322] width 162 height 29
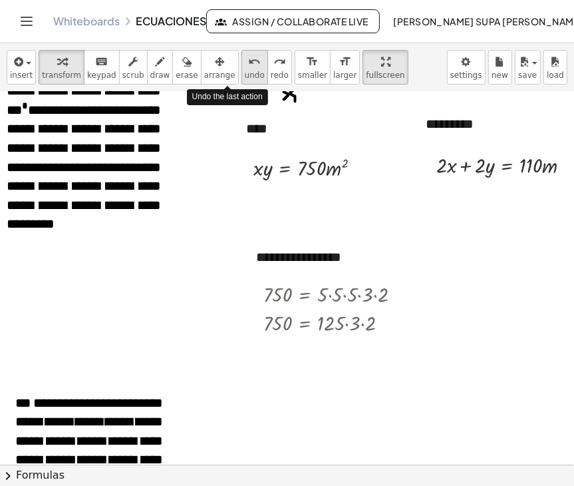
click at [242, 63] on button "undo undo" at bounding box center [255, 67] width 27 height 35
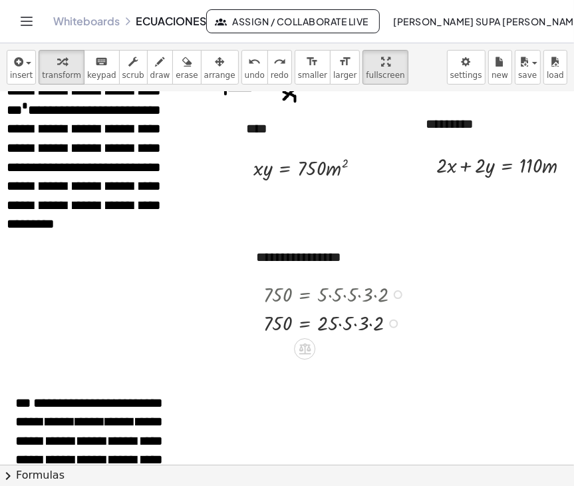
click at [356, 325] on div at bounding box center [338, 322] width 162 height 29
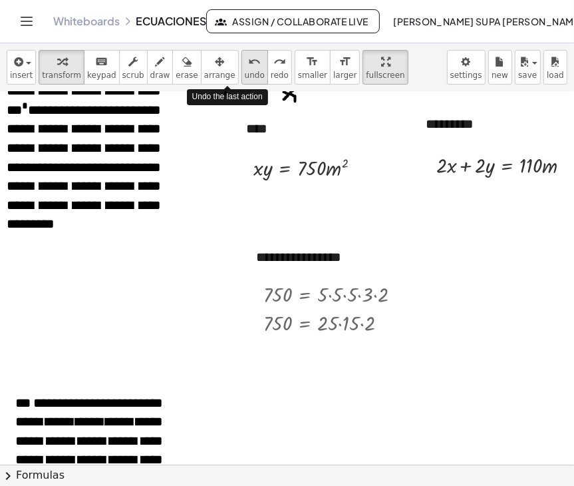
click at [248, 57] on icon "undo" at bounding box center [254, 62] width 13 height 16
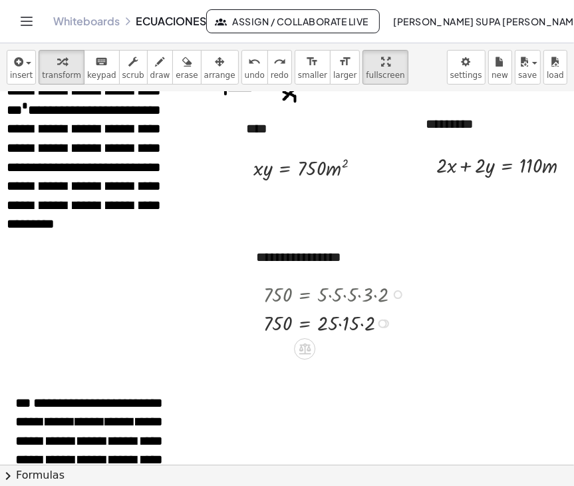
click at [364, 325] on div at bounding box center [344, 322] width 174 height 29
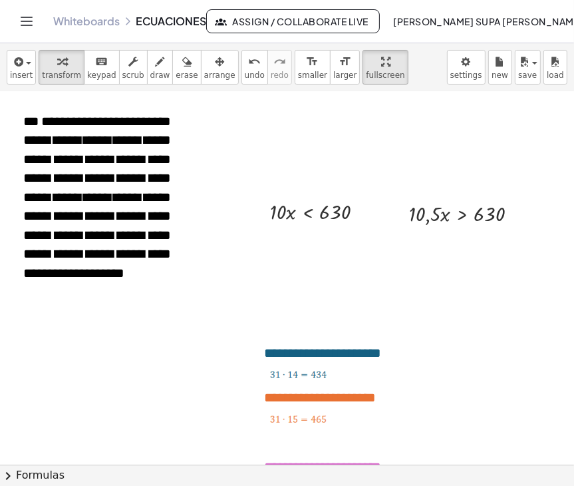
scroll to position [1060, 63]
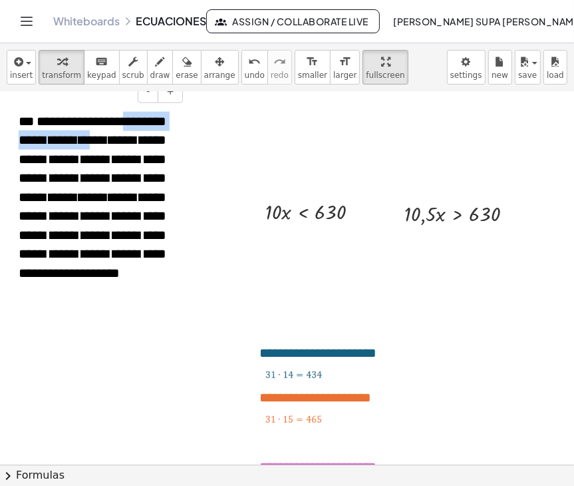
drag, startPoint x: 19, startPoint y: 140, endPoint x: 154, endPoint y: 145, distance: 135.2
click at [154, 145] on span "**********" at bounding box center [93, 197] width 148 height 166
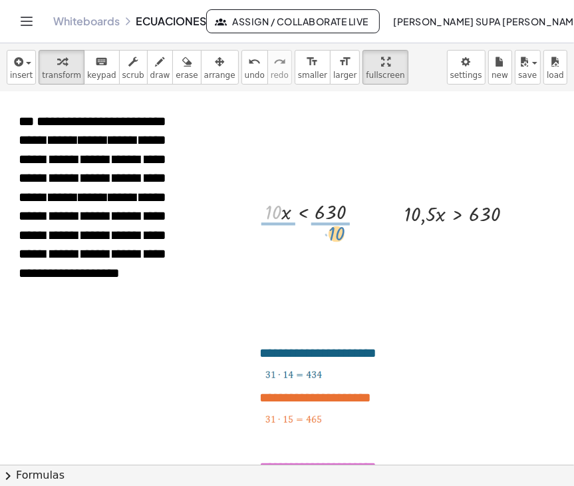
drag, startPoint x: 268, startPoint y: 212, endPoint x: 331, endPoint y: 234, distance: 66.7
drag, startPoint x: 272, startPoint y: 208, endPoint x: 272, endPoint y: 222, distance: 14.6
click at [272, 222] on div at bounding box center [317, 210] width 116 height 41
drag, startPoint x: 330, startPoint y: 206, endPoint x: 330, endPoint y: 222, distance: 16.0
drag, startPoint x: 345, startPoint y: 208, endPoint x: 343, endPoint y: 246, distance: 37.3
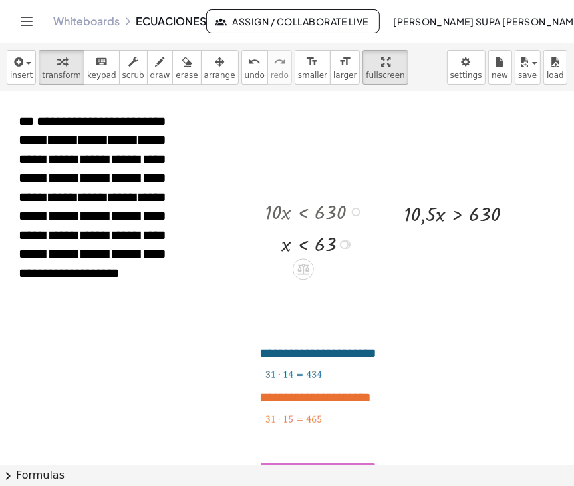
click at [343, 246] on div at bounding box center [344, 244] width 9 height 9
drag, startPoint x: 405, startPoint y: 206, endPoint x: 434, endPoint y: 224, distance: 34.0
click at [434, 224] on div at bounding box center [464, 212] width 132 height 29
drag, startPoint x: 423, startPoint y: 208, endPoint x: 496, endPoint y: 225, distance: 74.4
drag, startPoint x: 427, startPoint y: 234, endPoint x: 427, endPoint y: 248, distance: 14.7
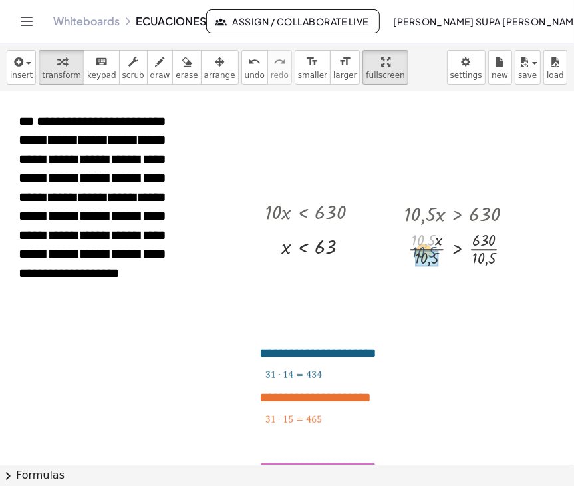
click at [427, 248] on div at bounding box center [464, 247] width 132 height 41
drag, startPoint x: 483, startPoint y: 296, endPoint x: 479, endPoint y: 276, distance: 19.9
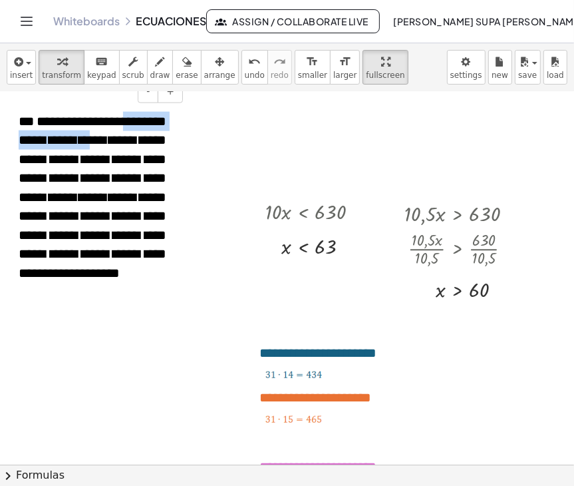
drag, startPoint x: 18, startPoint y: 141, endPoint x: 151, endPoint y: 144, distance: 133.2
click at [151, 144] on div "**********" at bounding box center [87, 200] width 200 height 213
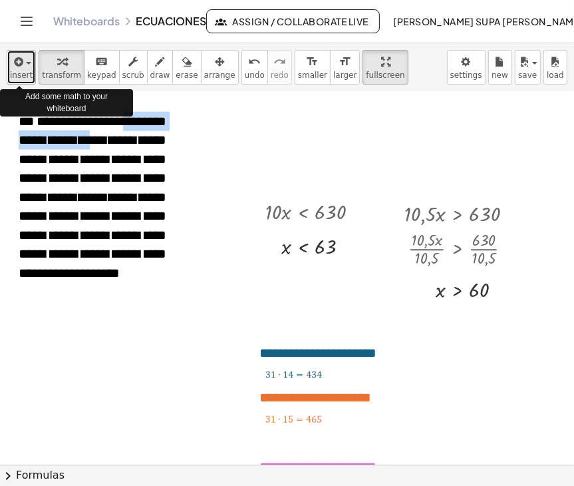
click at [19, 68] on icon "button" at bounding box center [17, 62] width 12 height 16
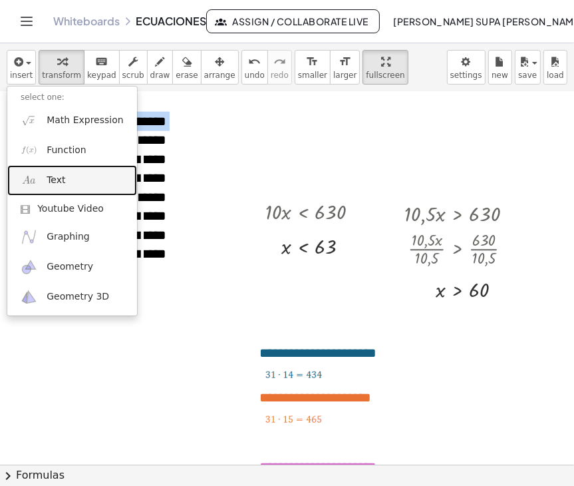
click at [53, 188] on link "Text" at bounding box center [72, 180] width 130 height 30
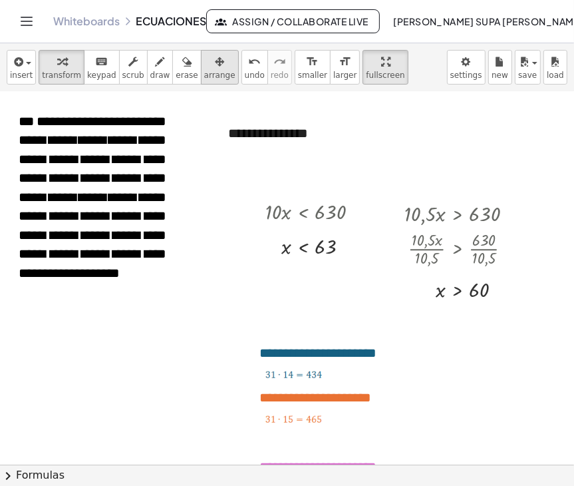
click at [204, 55] on div "button" at bounding box center [219, 61] width 31 height 16
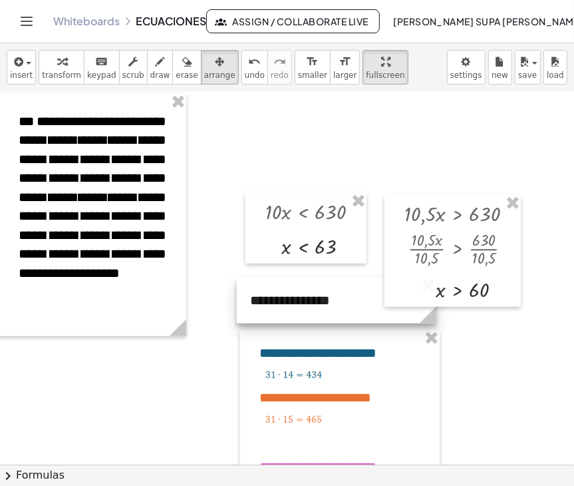
drag, startPoint x: 242, startPoint y: 118, endPoint x: 264, endPoint y: 287, distance: 169.8
click at [264, 287] on div at bounding box center [337, 301] width 200 height 46
click at [289, 302] on div at bounding box center [337, 302] width 200 height 46
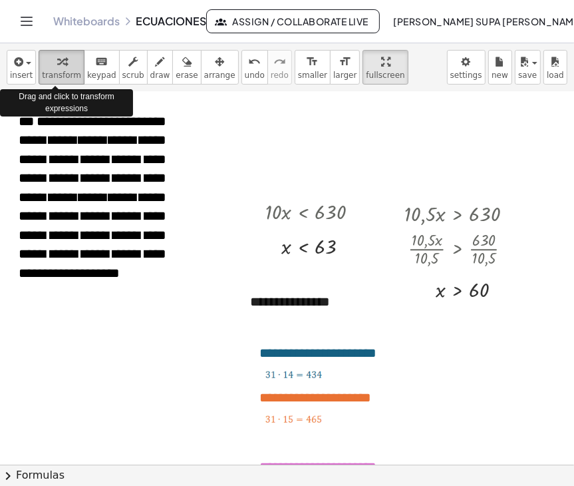
click at [63, 67] on div "button" at bounding box center [61, 61] width 39 height 16
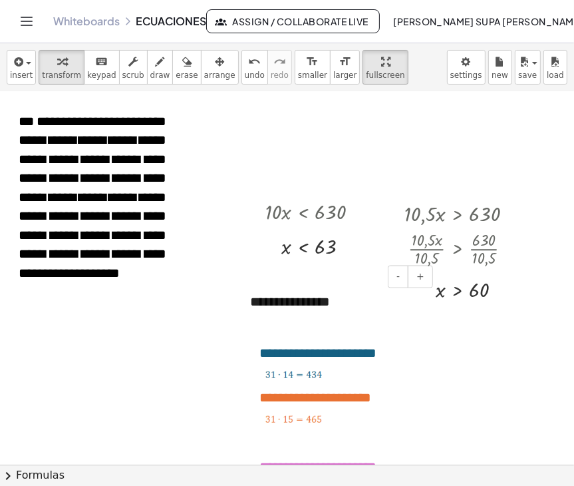
click at [335, 309] on div "**********" at bounding box center [337, 302] width 200 height 46
drag, startPoint x: 335, startPoint y: 309, endPoint x: 237, endPoint y: 299, distance: 99.0
click at [237, 299] on div "**********" at bounding box center [337, 302] width 200 height 46
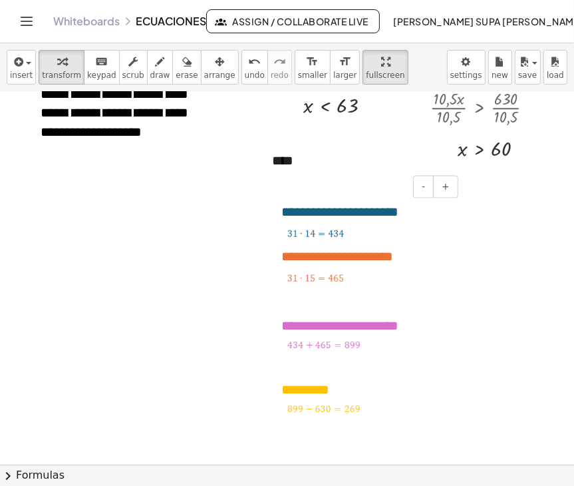
scroll to position [1170, 41]
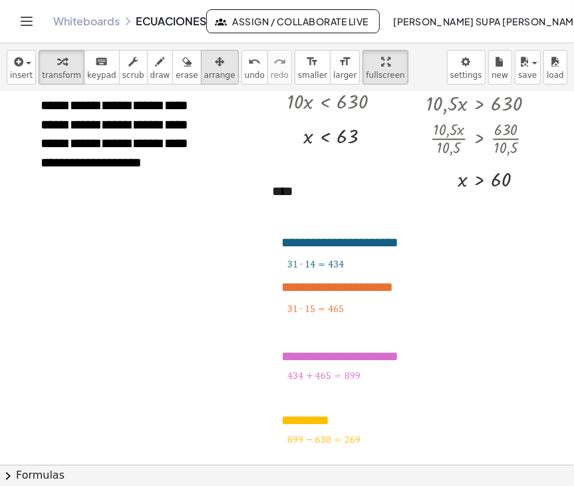
click at [204, 72] on span "arrange" at bounding box center [219, 75] width 31 height 9
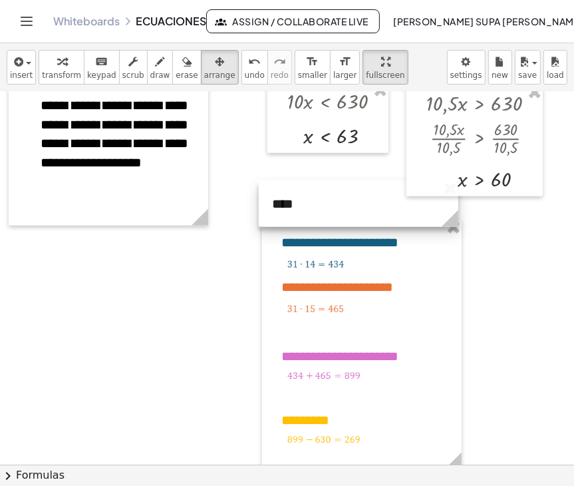
drag, startPoint x: 306, startPoint y: 205, endPoint x: 306, endPoint y: 219, distance: 14.0
click at [306, 219] on div at bounding box center [359, 204] width 200 height 46
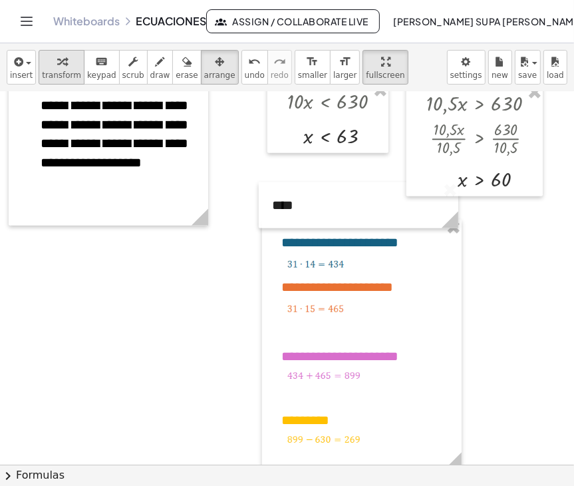
click at [63, 63] on div "button" at bounding box center [61, 61] width 39 height 16
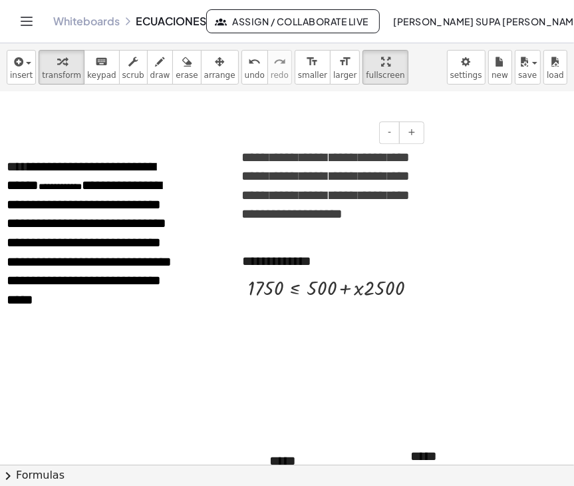
scroll to position [1707, 41]
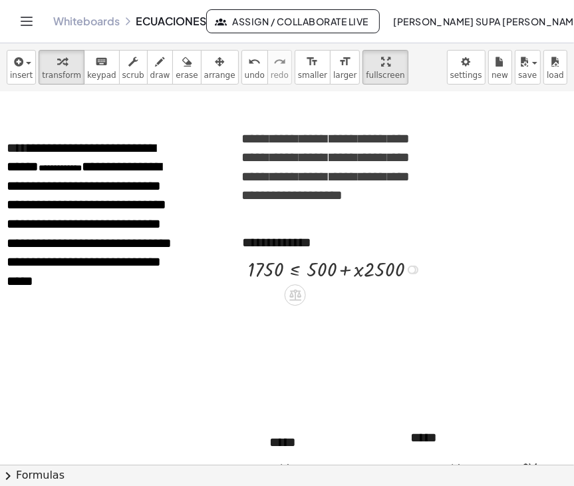
click at [327, 268] on div at bounding box center [338, 268] width 193 height 29
drag, startPoint x: 327, startPoint y: 268, endPoint x: 241, endPoint y: 272, distance: 86.6
click at [241, 272] on div "1750 ≤ + 500 + · x · ( 2500 ) + 500 1750 ≤ + 500 + · x · 2500" at bounding box center [326, 268] width 196 height 36
click at [344, 270] on div at bounding box center [328, 268] width 304 height 29
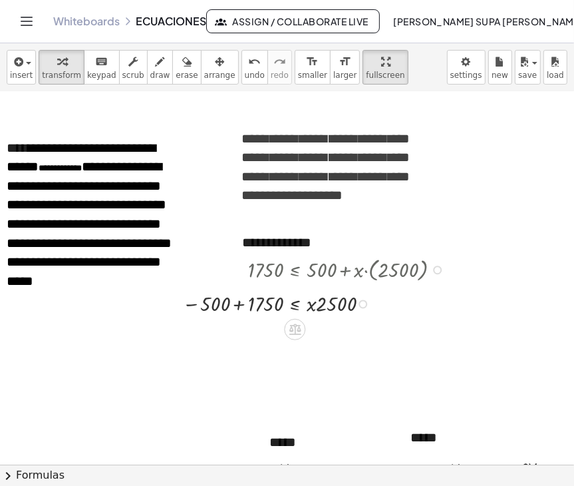
drag, startPoint x: 363, startPoint y: 270, endPoint x: 367, endPoint y: 311, distance: 41.5
click at [295, 304] on div "1750 ≤ · x · 2500 − 500 +" at bounding box center [295, 304] width 0 height 0
click at [238, 300] on div at bounding box center [317, 298] width 282 height 29
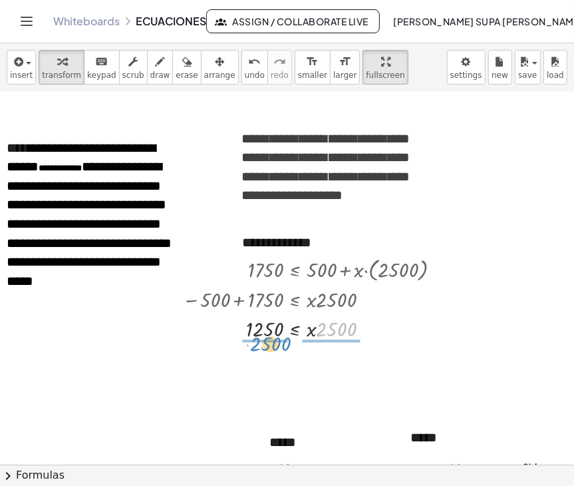
drag, startPoint x: 337, startPoint y: 326, endPoint x: 270, endPoint y: 341, distance: 68.9
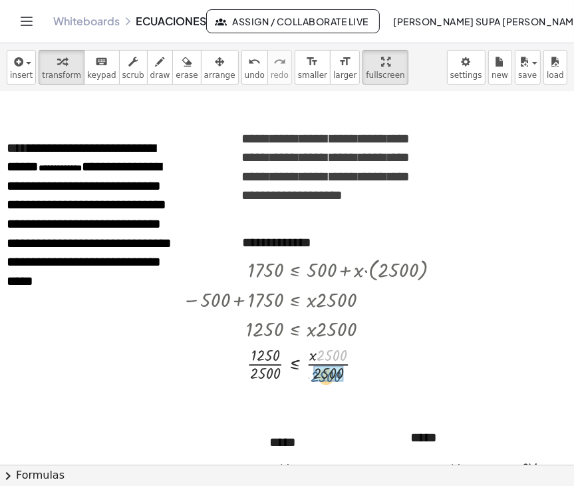
drag, startPoint x: 337, startPoint y: 349, endPoint x: 330, endPoint y: 372, distance: 23.6
drag, startPoint x: 260, startPoint y: 357, endPoint x: 260, endPoint y: 369, distance: 12.0
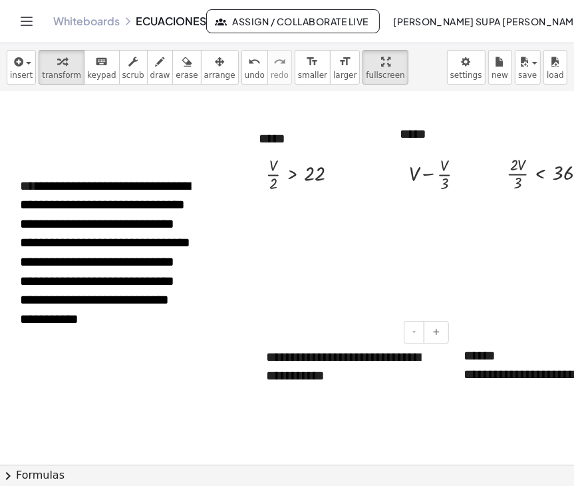
scroll to position [2016, 56]
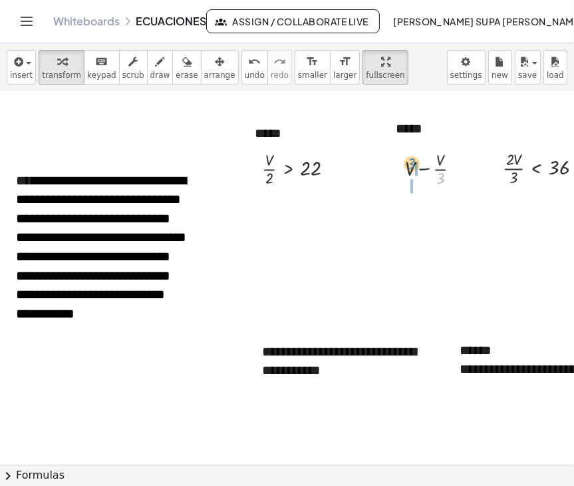
drag, startPoint x: 439, startPoint y: 184, endPoint x: 408, endPoint y: 169, distance: 34.5
click at [408, 169] on div at bounding box center [438, 167] width 79 height 41
click at [429, 214] on div at bounding box center [438, 208] width 91 height 41
click at [430, 242] on div at bounding box center [438, 250] width 91 height 41
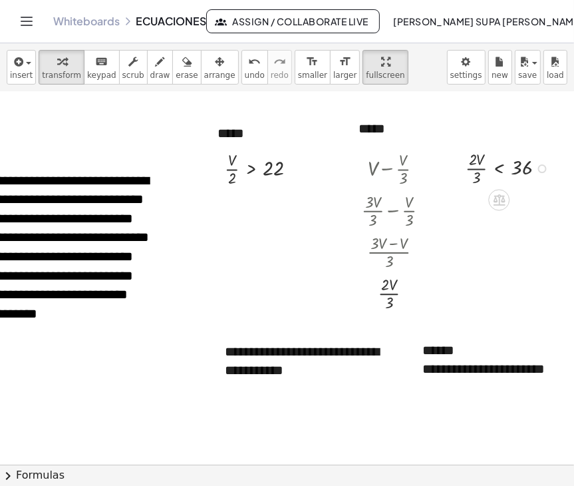
scroll to position [2016, 95]
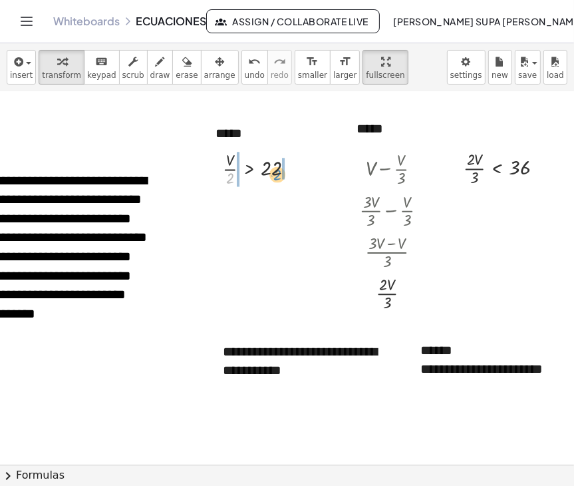
drag, startPoint x: 230, startPoint y: 176, endPoint x: 280, endPoint y: 172, distance: 50.1
click at [280, 172] on div at bounding box center [264, 167] width 96 height 41
click at [281, 213] on div at bounding box center [264, 208] width 126 height 41
click at [285, 210] on div at bounding box center [264, 208] width 126 height 41
drag, startPoint x: 230, startPoint y: 247, endPoint x: 208, endPoint y: 262, distance: 27.0
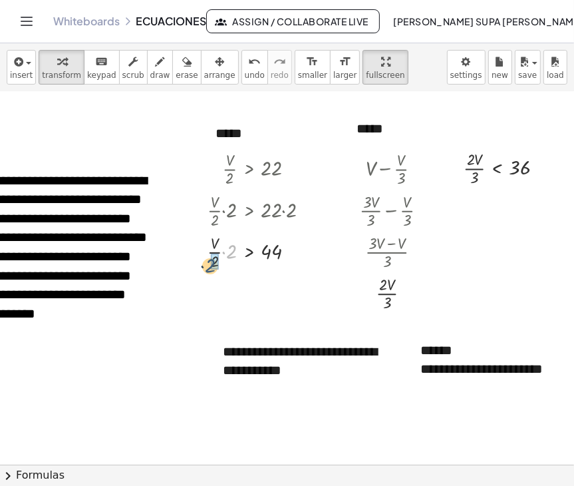
click at [208, 262] on div at bounding box center [264, 250] width 126 height 41
drag, startPoint x: 478, startPoint y: 181, endPoint x: 546, endPoint y: 171, distance: 68.6
click at [510, 171] on div at bounding box center [509, 166] width 104 height 41
drag, startPoint x: 479, startPoint y: 176, endPoint x: 548, endPoint y: 165, distance: 69.5
click at [510, 165] on div at bounding box center [509, 166] width 104 height 41
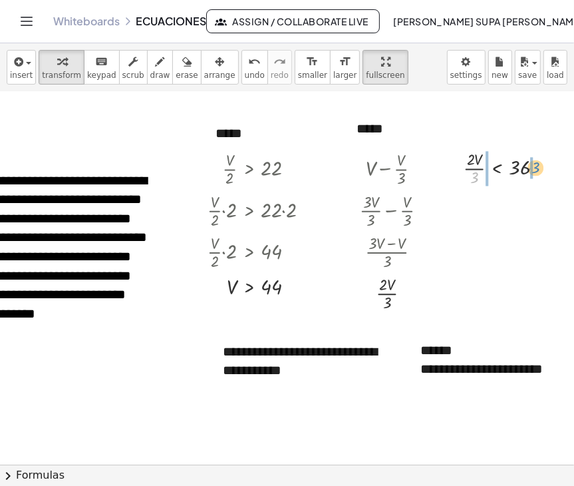
drag, startPoint x: 471, startPoint y: 175, endPoint x: 531, endPoint y: 165, distance: 60.7
drag, startPoint x: 483, startPoint y: 171, endPoint x: 468, endPoint y: 182, distance: 18.6
click at [468, 182] on div at bounding box center [509, 166] width 134 height 41
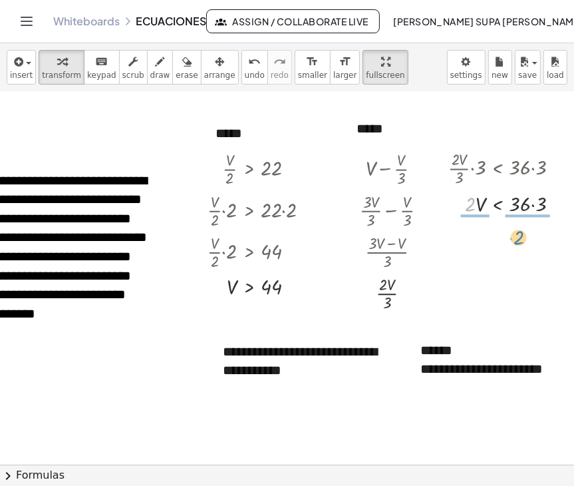
drag, startPoint x: 469, startPoint y: 203, endPoint x: 518, endPoint y: 236, distance: 58.9
drag, startPoint x: 469, startPoint y: 192, endPoint x: 472, endPoint y: 211, distance: 18.9
click at [510, 197] on div at bounding box center [509, 202] width 134 height 41
click at [510, 194] on div at bounding box center [509, 202] width 134 height 41
click at [510, 198] on div at bounding box center [509, 202] width 134 height 41
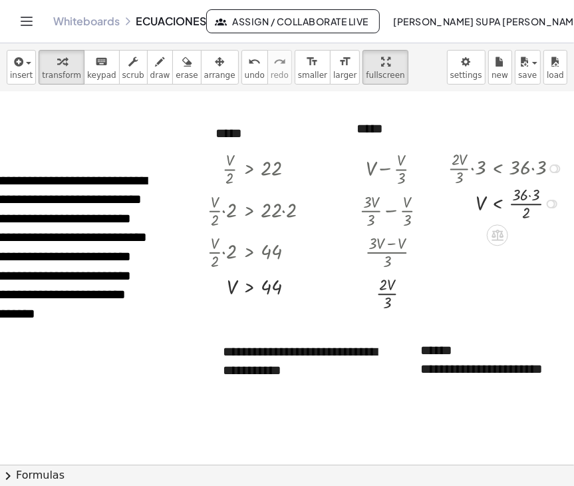
click at [510, 195] on div at bounding box center [509, 202] width 134 height 41
drag, startPoint x: 522, startPoint y: 183, endPoint x: 522, endPoint y: 208, distance: 24.6
drag, startPoint x: 555, startPoint y: 172, endPoint x: 548, endPoint y: 206, distance: 34.6
click at [498, 199] on div "· · 2 · V · 3 · 3 < · 36 · 3" at bounding box center [498, 199] width 0 height 0
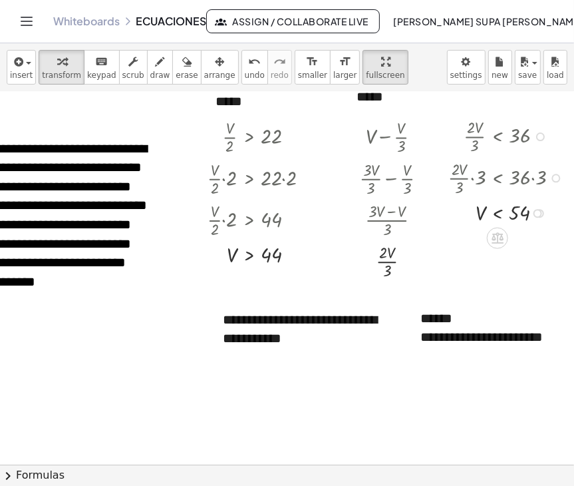
scroll to position [2047, 95]
click at [268, 349] on div "**********" at bounding box center [310, 329] width 200 height 65
click at [359, 340] on div "**********" at bounding box center [310, 329] width 200 height 65
click at [249, 396] on div "******" at bounding box center [309, 395] width 173 height 19
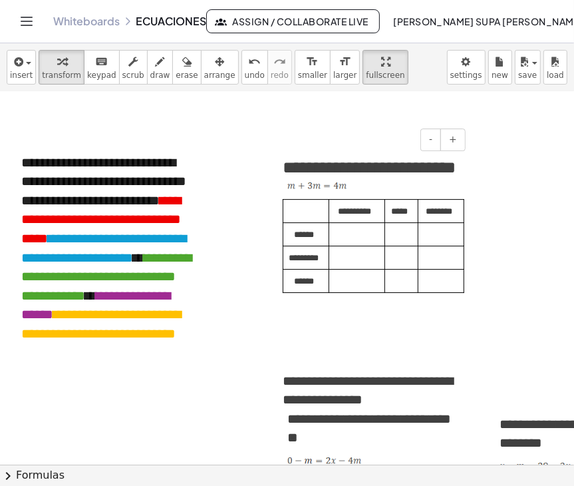
scroll to position [2459, 48]
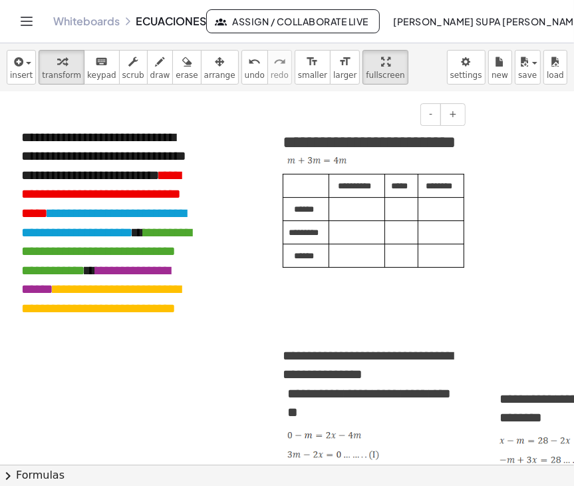
click at [391, 216] on p at bounding box center [399, 207] width 19 height 19
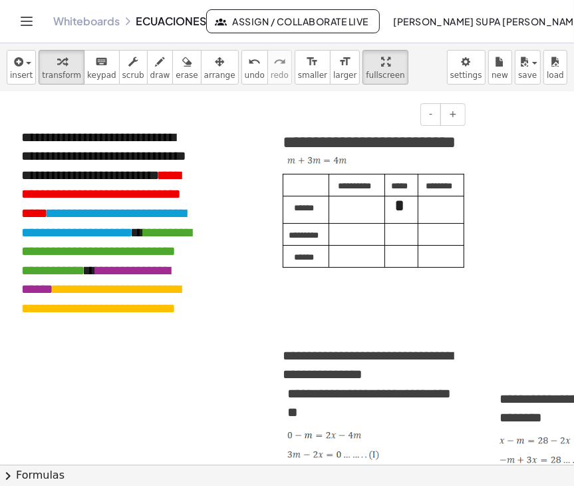
click at [433, 242] on p at bounding box center [438, 233] width 31 height 19
click at [338, 240] on p at bounding box center [354, 230] width 41 height 19
click at [395, 240] on p at bounding box center [399, 230] width 19 height 19
click at [343, 266] on p at bounding box center [354, 256] width 41 height 19
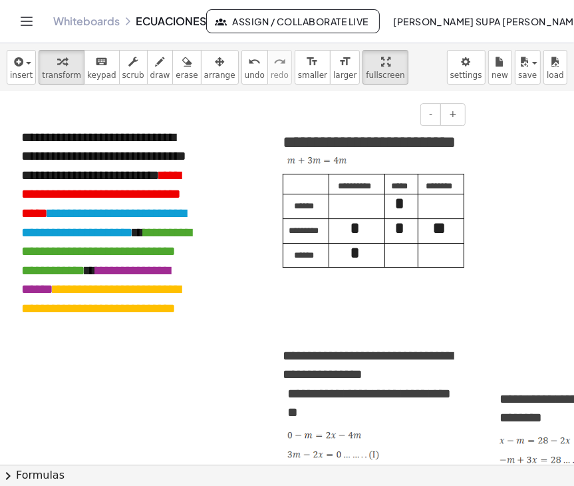
click at [438, 213] on p at bounding box center [438, 203] width 31 height 19
click at [433, 262] on p at bounding box center [438, 253] width 31 height 19
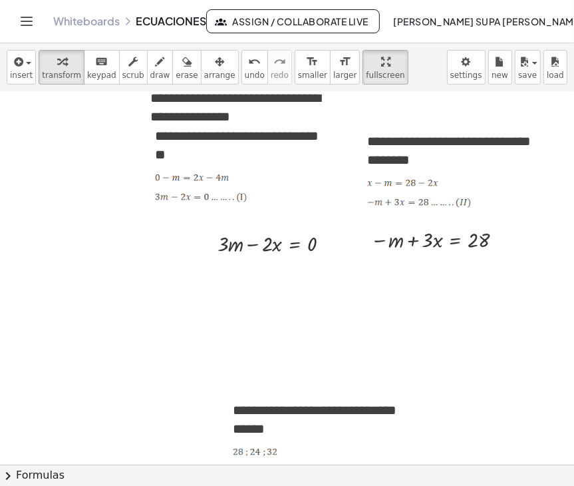
scroll to position [2727, 190]
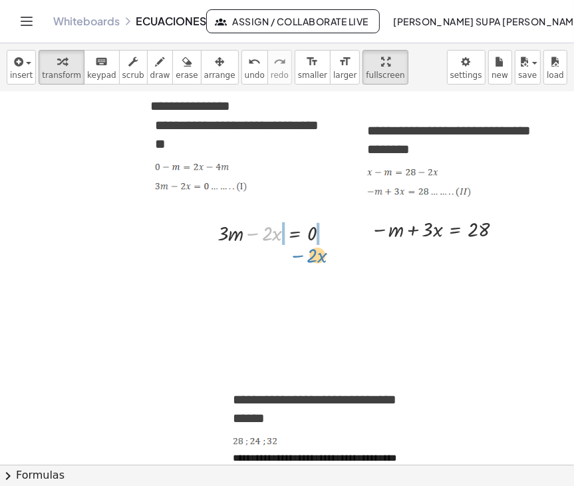
drag, startPoint x: 240, startPoint y: 236, endPoint x: 286, endPoint y: 259, distance: 51.8
click at [244, 232] on div at bounding box center [265, 232] width 186 height 29
drag, startPoint x: 254, startPoint y: 234, endPoint x: 315, endPoint y: 259, distance: 66.0
drag, startPoint x: 258, startPoint y: 224, endPoint x: 263, endPoint y: 243, distance: 19.4
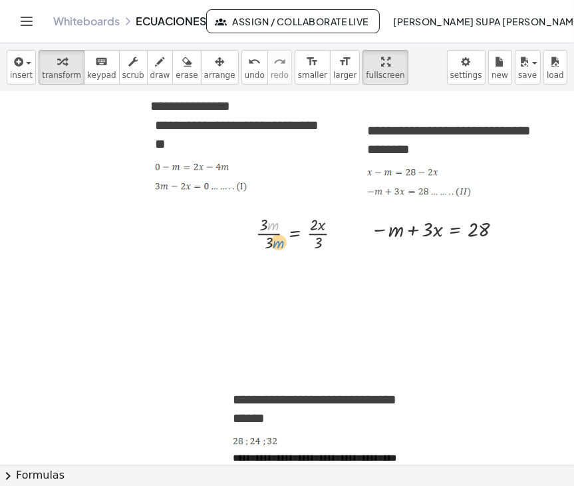
click at [263, 243] on div at bounding box center [304, 232] width 109 height 41
drag, startPoint x: 253, startPoint y: 220, endPoint x: 256, endPoint y: 240, distance: 20.1
drag, startPoint x: 327, startPoint y: 232, endPoint x: 325, endPoint y: 270, distance: 38.7
click at [295, 265] on div "m = · 2 · x · 3" at bounding box center [295, 265] width 0 height 0
click at [312, 257] on div at bounding box center [285, 260] width 148 height 41
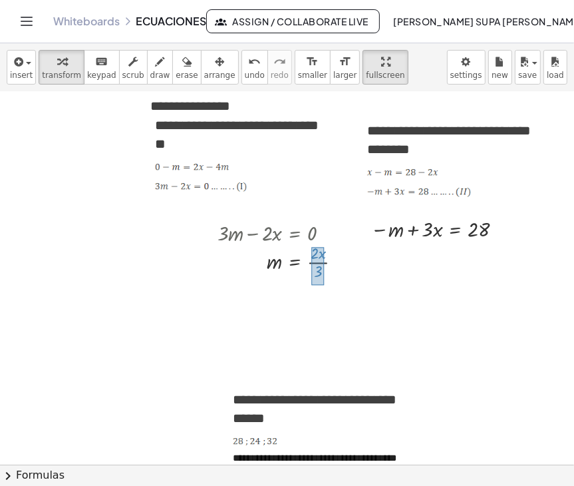
drag, startPoint x: 302, startPoint y: 246, endPoint x: 314, endPoint y: 286, distance: 41.3
drag, startPoint x: 308, startPoint y: 264, endPoint x: 387, endPoint y: 235, distance: 84.2
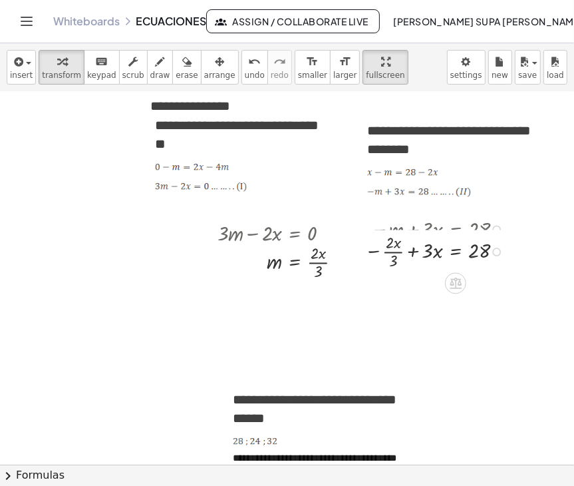
drag, startPoint x: 484, startPoint y: 224, endPoint x: 485, endPoint y: 251, distance: 27.3
click at [456, 252] on div "− + · 3 · x = 28 · 2 · x · 3" at bounding box center [456, 252] width 0 height 0
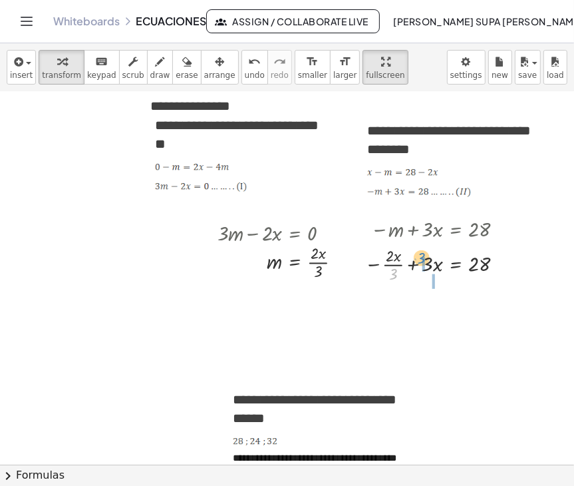
drag, startPoint x: 385, startPoint y: 275, endPoint x: 414, endPoint y: 259, distance: 33.4
click at [411, 296] on div at bounding box center [431, 304] width 172 height 41
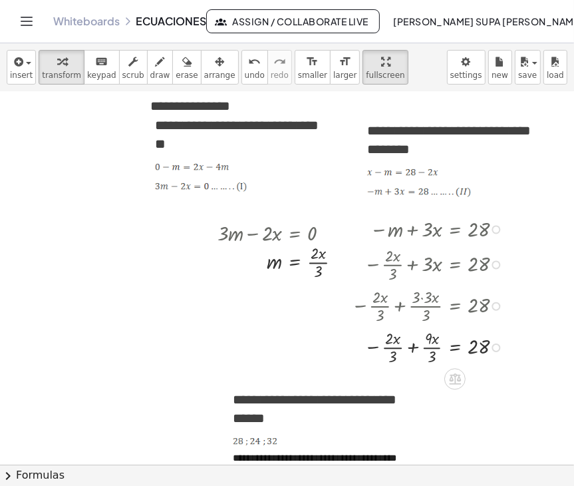
click at [404, 345] on div at bounding box center [431, 345] width 172 height 41
drag, startPoint x: 402, startPoint y: 361, endPoint x: 490, endPoint y: 352, distance: 88.4
click at [490, 352] on div at bounding box center [432, 345] width 175 height 41
drag, startPoint x: 428, startPoint y: 344, endPoint x: 386, endPoint y: 356, distance: 43.6
click at [407, 351] on div at bounding box center [439, 345] width 188 height 29
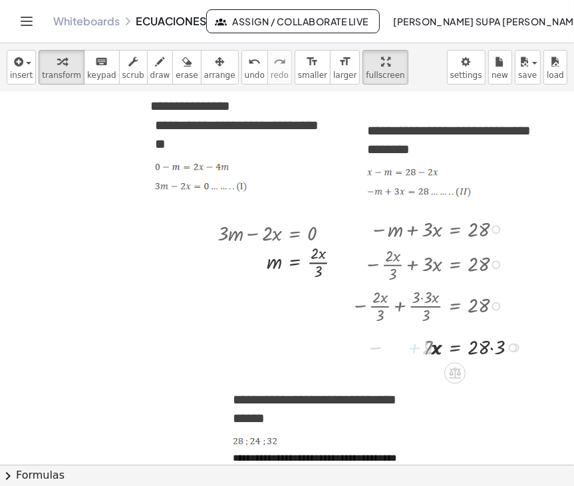
click at [407, 351] on div at bounding box center [440, 345] width 191 height 29
click at [477, 350] on div at bounding box center [440, 345] width 191 height 29
click at [479, 347] on div at bounding box center [440, 345] width 191 height 29
click at [484, 349] on div at bounding box center [440, 345] width 191 height 29
drag, startPoint x: 415, startPoint y: 349, endPoint x: 461, endPoint y: 377, distance: 53.4
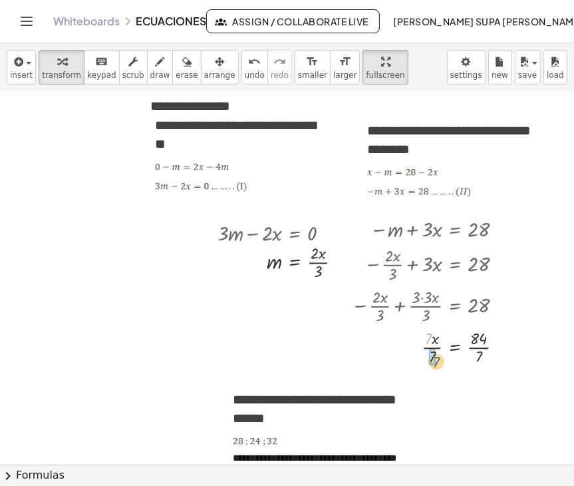
drag, startPoint x: 421, startPoint y: 337, endPoint x: 429, endPoint y: 361, distance: 25.3
click at [429, 361] on div at bounding box center [433, 345] width 176 height 41
drag, startPoint x: 477, startPoint y: 335, endPoint x: 477, endPoint y: 347, distance: 12.6
click at [477, 347] on div at bounding box center [433, 345] width 176 height 41
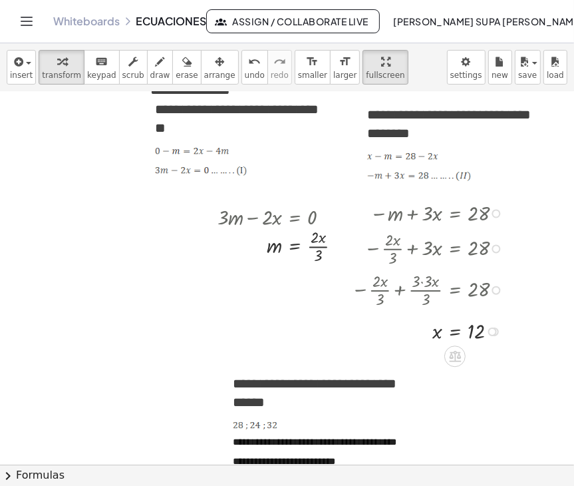
scroll to position [2748, 190]
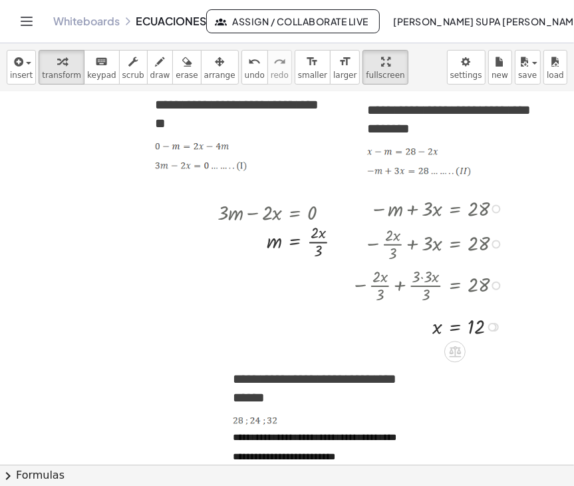
drag, startPoint x: 487, startPoint y: 281, endPoint x: 490, endPoint y: 310, distance: 28.7
click at [490, 310] on div "− m + · 3 · x = 28 − · 2 · x · 3 + · 3 · x = 28 − · 2 · x · 3 + · 3 · 3 · x · 3…" at bounding box center [419, 266] width 176 height 153
drag, startPoint x: 485, startPoint y: 284, endPoint x: 485, endPoint y: 311, distance: 27.3
click at [455, 209] on div "− m + · 3 · x = 28 − · 2 · x · 3 + · 3 · x = 28 − · 2 · x · 3 + · 3 · 3 · x · 3…" at bounding box center [455, 209] width 0 height 0
drag, startPoint x: 485, startPoint y: 323, endPoint x: 485, endPoint y: 364, distance: 40.6
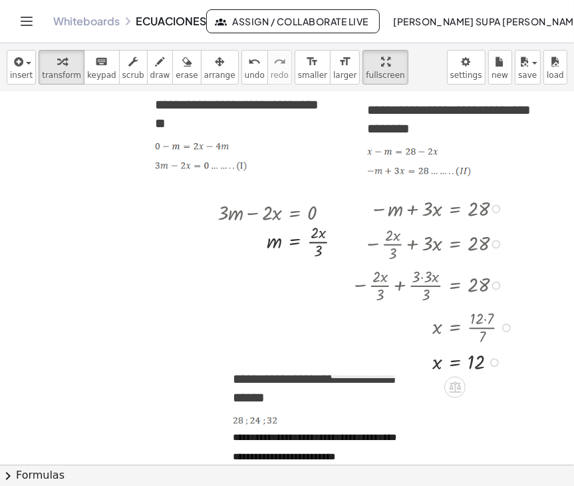
click at [455, 362] on div "= x 12" at bounding box center [455, 362] width 0 height 0
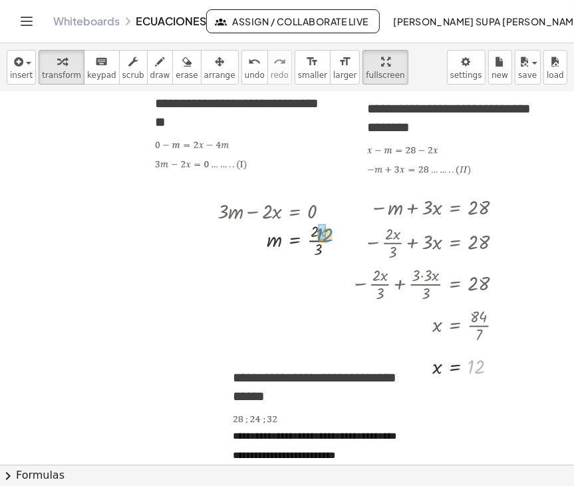
drag, startPoint x: 466, startPoint y: 372, endPoint x: 314, endPoint y: 240, distance: 201.0
click at [311, 230] on div at bounding box center [289, 238] width 157 height 41
drag, startPoint x: 316, startPoint y: 232, endPoint x: 314, endPoint y: 250, distance: 18.1
click at [314, 250] on div at bounding box center [285, 238] width 149 height 41
drag, startPoint x: 316, startPoint y: 240, endPoint x: 306, endPoint y: 288, distance: 48.2
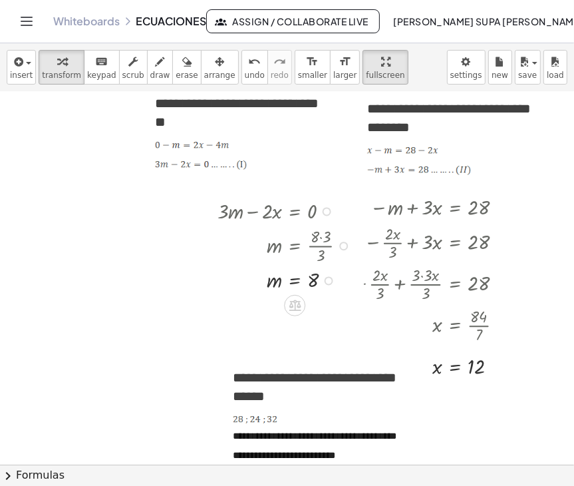
click at [295, 281] on div "m = 8" at bounding box center [295, 281] width 0 height 0
drag, startPoint x: 327, startPoint y: 240, endPoint x: 323, endPoint y: 278, distance: 38.2
click at [295, 273] on div "m = · 24 · 3" at bounding box center [295, 273] width 0 height 0
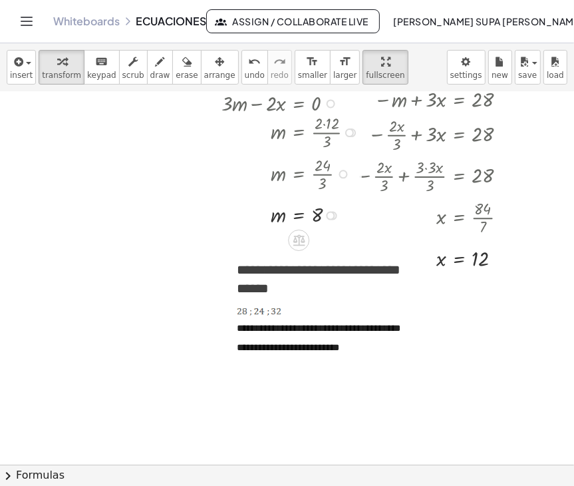
scroll to position [2865, 176]
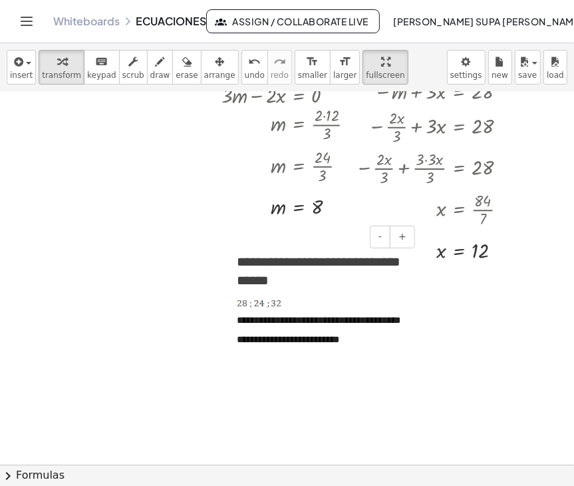
click at [383, 368] on div "**********" at bounding box center [319, 303] width 200 height 129
